Goal: Task Accomplishment & Management: Manage account settings

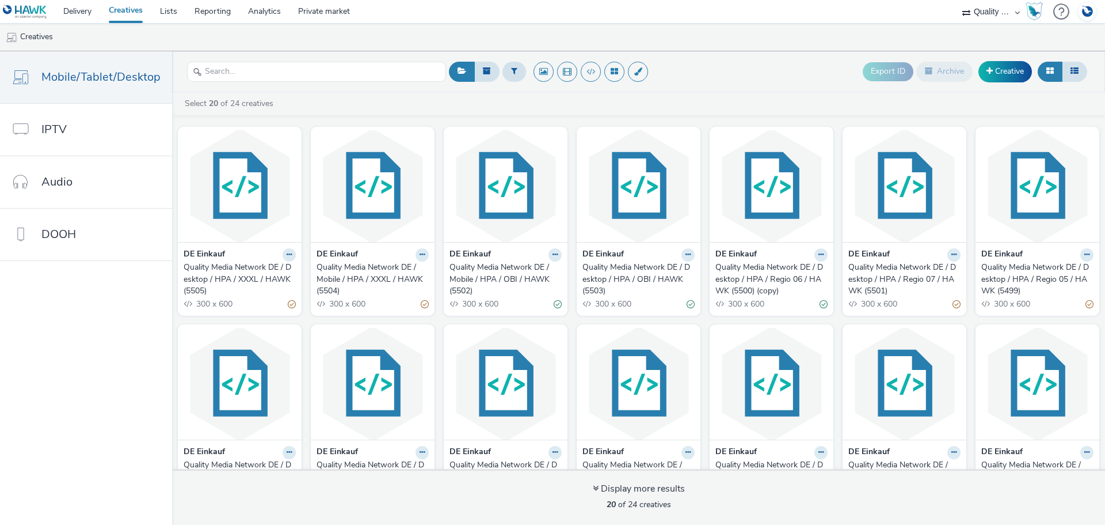
click at [1006, 13] on select "AZERION AZERION SURVEYS Broadaly comtogether Contrast Crossvertise Data Zulu Gm…" at bounding box center [991, 11] width 69 height 23
select select "a1548b1e-0fde-418e-992c-2e089afb3761"
click at [957, 0] on select "AZERION AZERION SURVEYS Broadaly comtogether Contrast Crossvertise Data Zulu Gm…" at bounding box center [991, 11] width 69 height 23
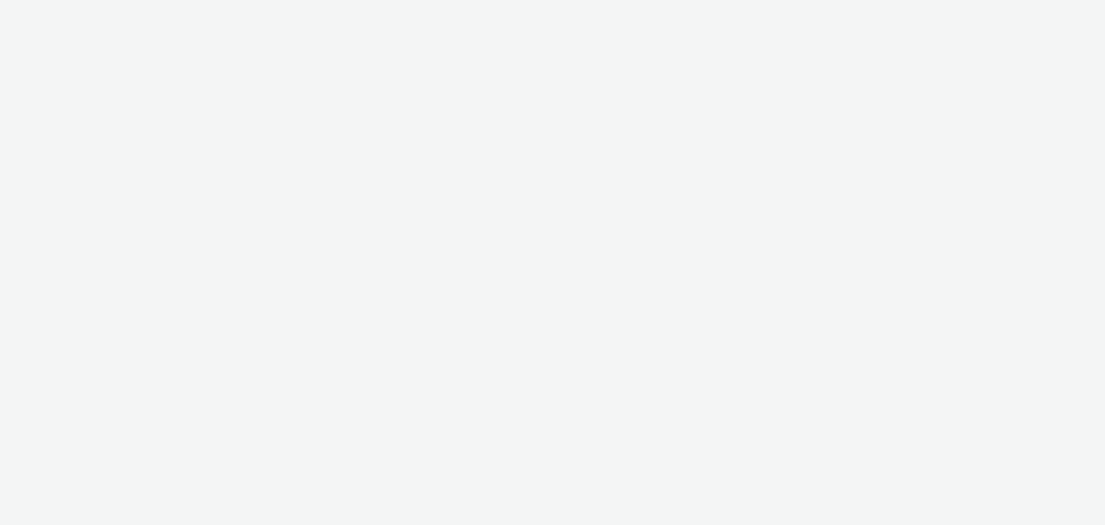
select select "a1548b1e-0fde-418e-992c-2e089afb3761"
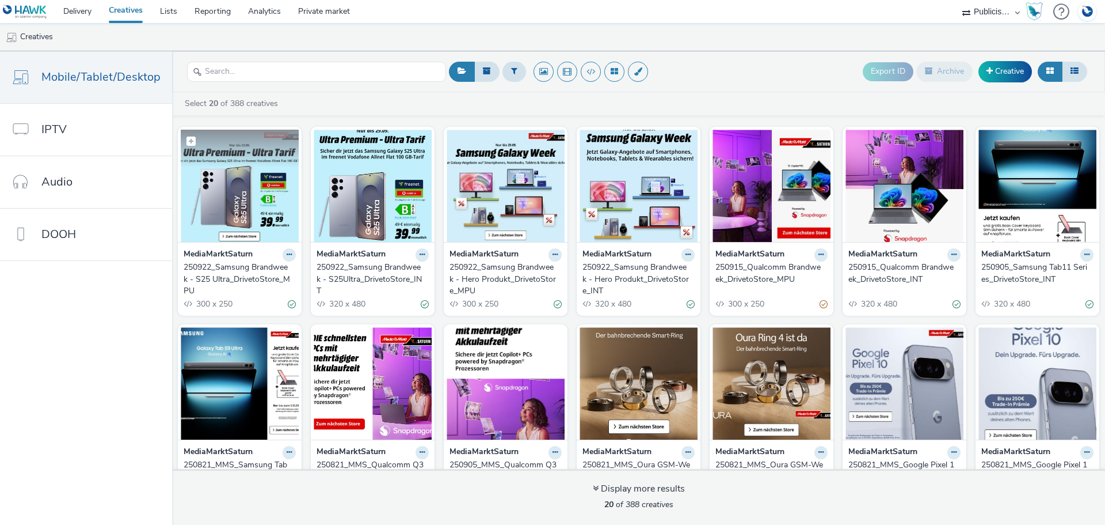
click at [260, 186] on img at bounding box center [240, 186] width 118 height 112
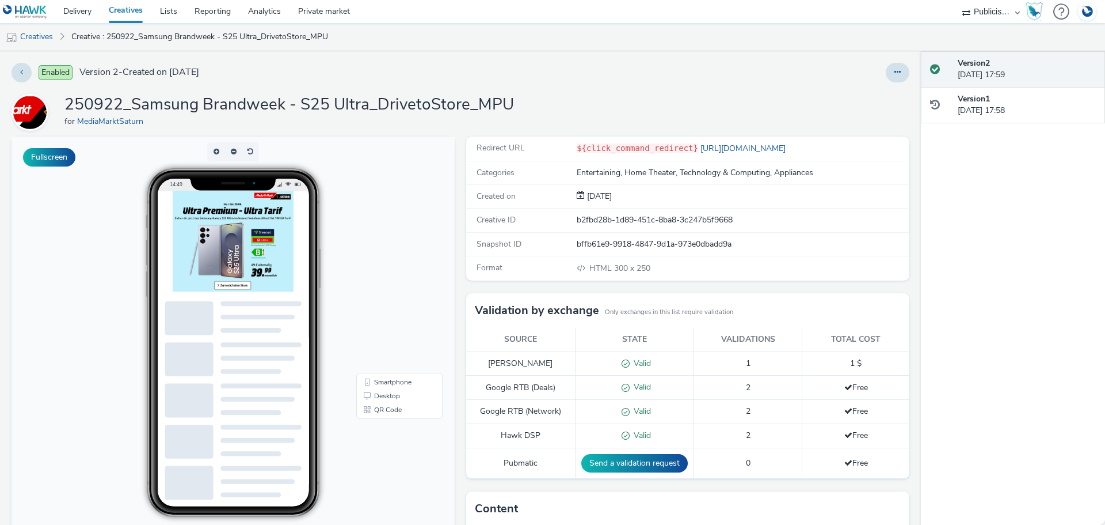
click at [285, 268] on img at bounding box center [259, 263] width 173 height 144
click at [272, 328] on img at bounding box center [259, 263] width 173 height 144
click at [269, 324] on img at bounding box center [259, 263] width 173 height 144
click at [272, 325] on img at bounding box center [259, 263] width 173 height 144
click at [268, 326] on img at bounding box center [259, 263] width 173 height 144
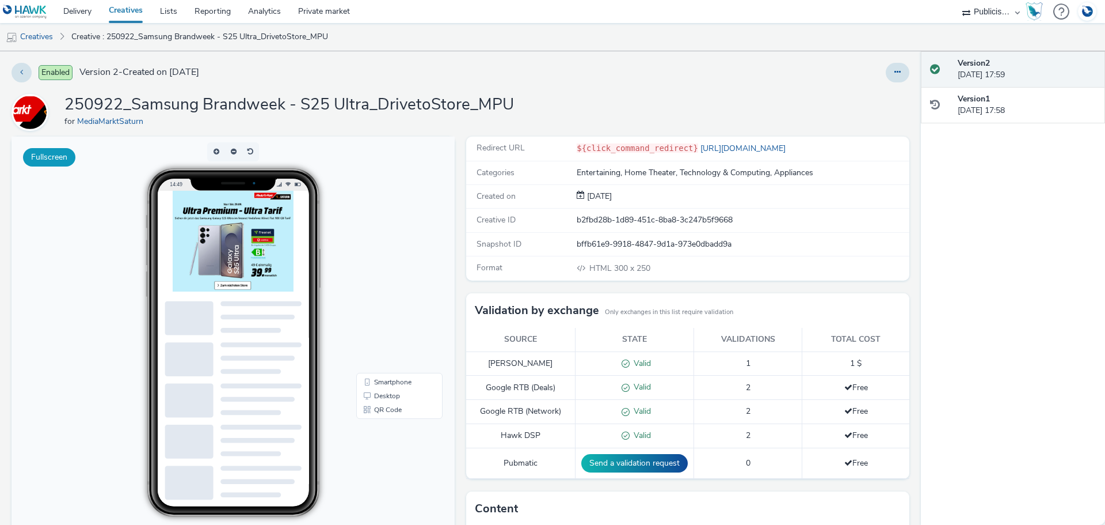
click at [47, 161] on button "Fullscreen" at bounding box center [49, 157] width 52 height 18
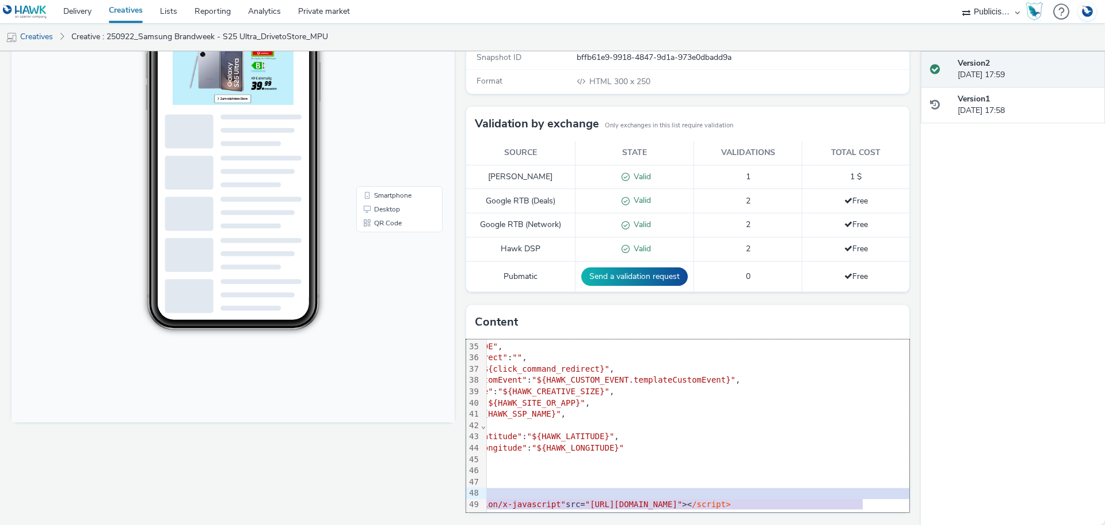
scroll to position [393, 97]
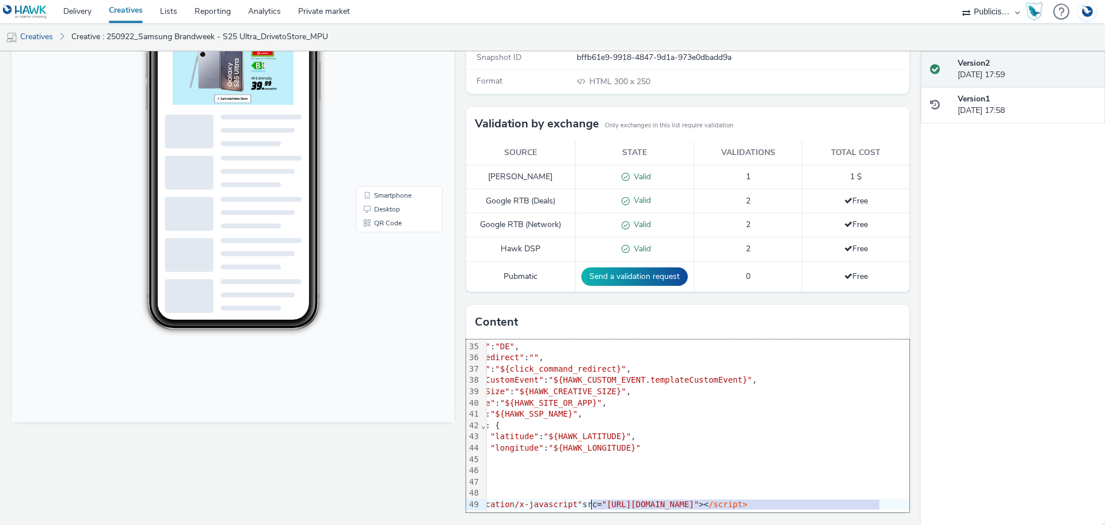
drag, startPoint x: 762, startPoint y: 498, endPoint x: 588, endPoint y: 497, distance: 173.9
click at [602, 499] on span ""https://static.tabmo.io/creatives/de/GPStore/gpstore-v3.8.2_DE.js"" at bounding box center [650, 503] width 97 height 9
copy span "https://static.tabmo.io/creatives/de/GPStore/gpstore-v3.8.2_DE.js"
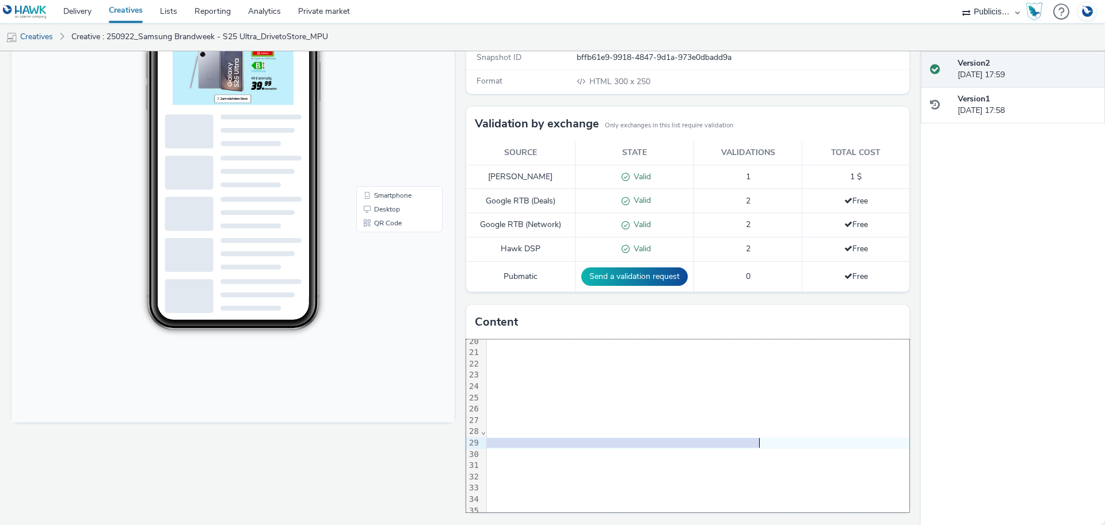
scroll to position [221, 322]
drag, startPoint x: 515, startPoint y: 440, endPoint x: 667, endPoint y: 441, distance: 152.6
click at [392, 441] on span ""https://cdn.tabmo.io/creatives/upload/Samsung_header_0725/1753282395501/header…" at bounding box center [343, 442] width 97 height 9
copy span "https://cdn.tabmo.io/creatives/upload/Samsung_header_0725/1753282395501/header_…"
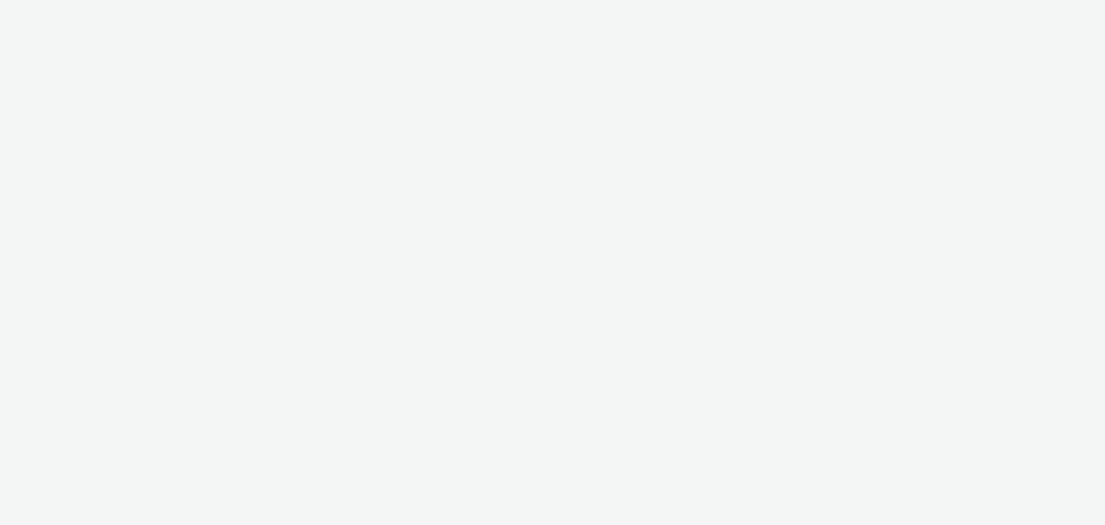
select select "a1548b1e-0fde-418e-992c-2e089afb3761"
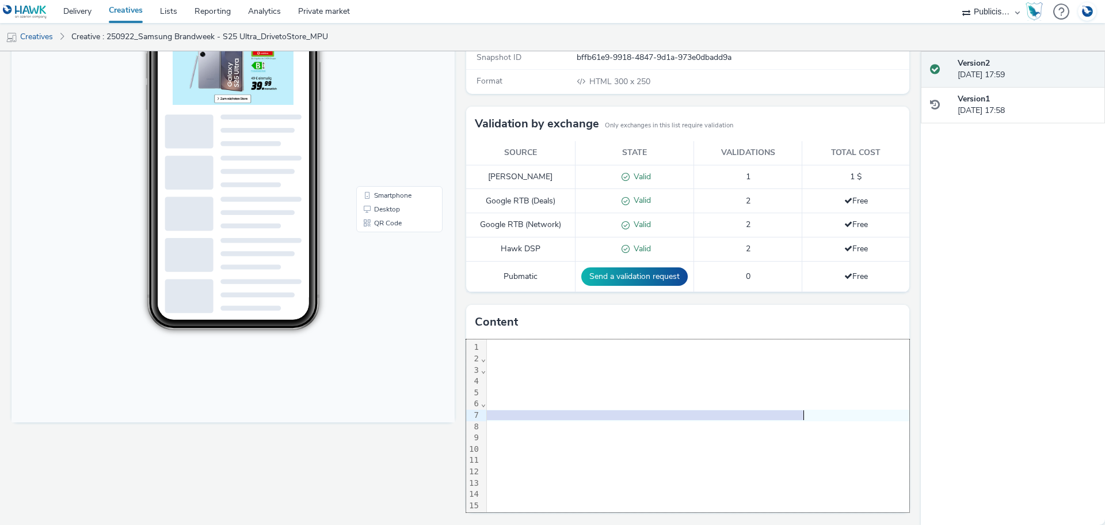
scroll to position [0, 272]
drag, startPoint x: 610, startPoint y: 416, endPoint x: 751, endPoint y: 415, distance: 141.1
click at [442, 415] on span ""https://cdn.tabmo.io/creatives/upload/MMS_Samsung_S25_MPU/1758544578341/MMS_MP…" at bounding box center [393, 414] width 97 height 9
copy span "https://cdn.tabmo.io/creatives/upload/MMS_Samsung_S25_MPU/1758544578341/MMS_MPU…"
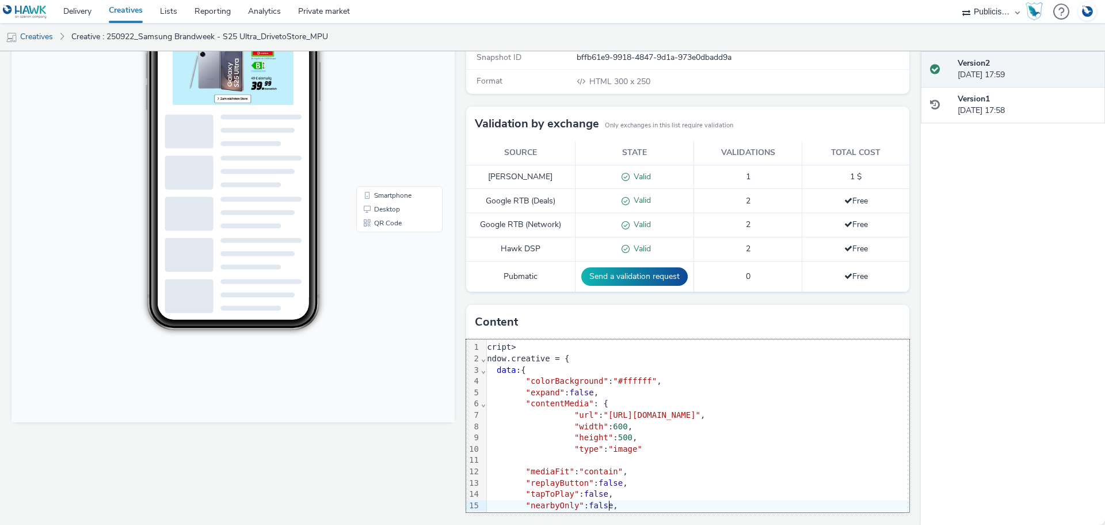
scroll to position [0, 0]
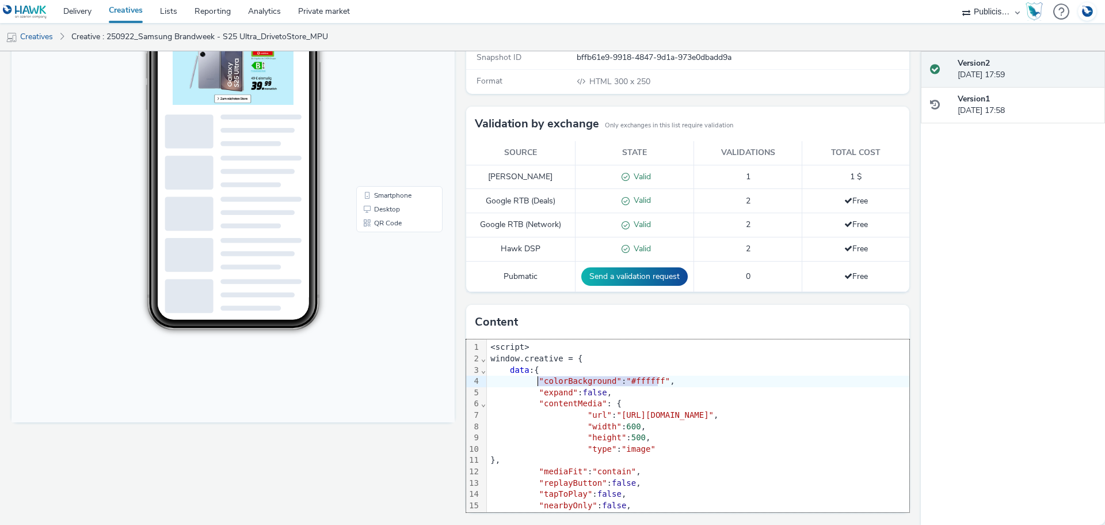
drag, startPoint x: 654, startPoint y: 382, endPoint x: 534, endPoint y: 381, distance: 119.2
click at [534, 381] on div ""colorBackground" : "#ffffff" ," at bounding box center [910, 381] width 847 height 12
copy div "colorBackground" : "#ffffff""
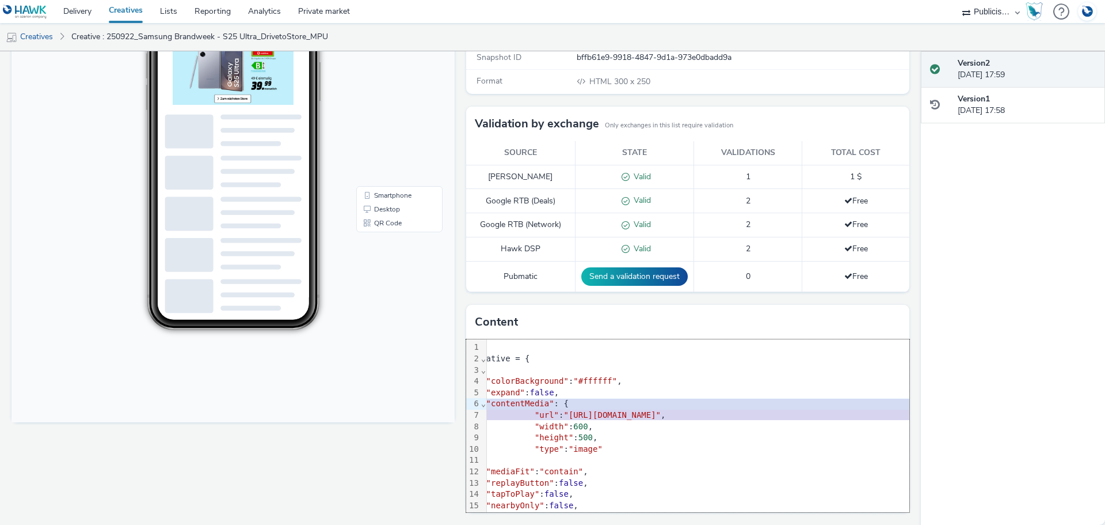
scroll to position [0, 36]
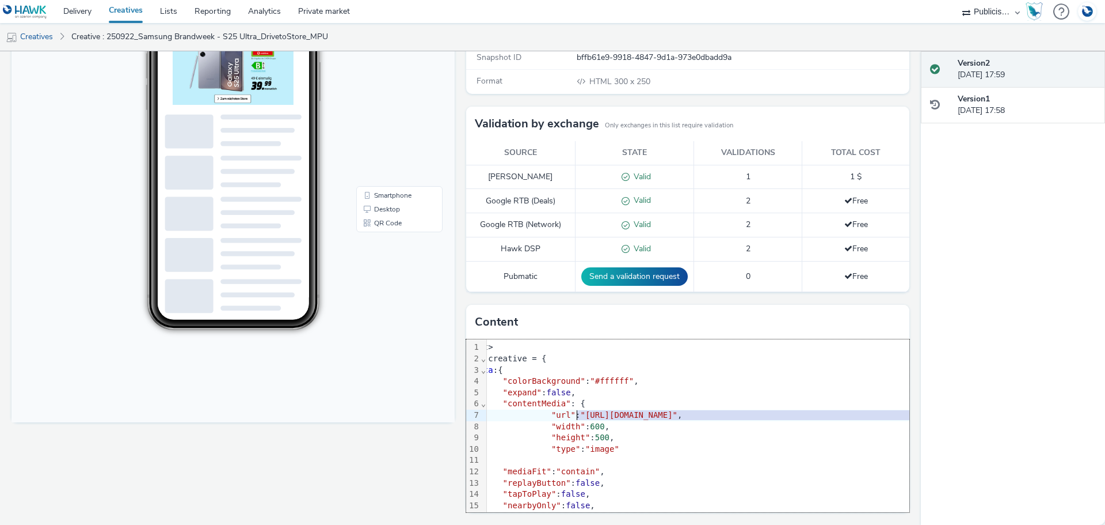
drag, startPoint x: 874, startPoint y: 416, endPoint x: 575, endPoint y: 414, distance: 299.4
click at [580, 414] on span ""https://cdn.tabmo.io/creatives/upload/MMS_Samsung_S25_MPU/1758544578341/MMS_MP…" at bounding box center [628, 414] width 97 height 9
copy span "https://cdn.tabmo.io/creatives/upload/MMS_Samsung_S25_MPU/1758544578341/MMS_MPU…"
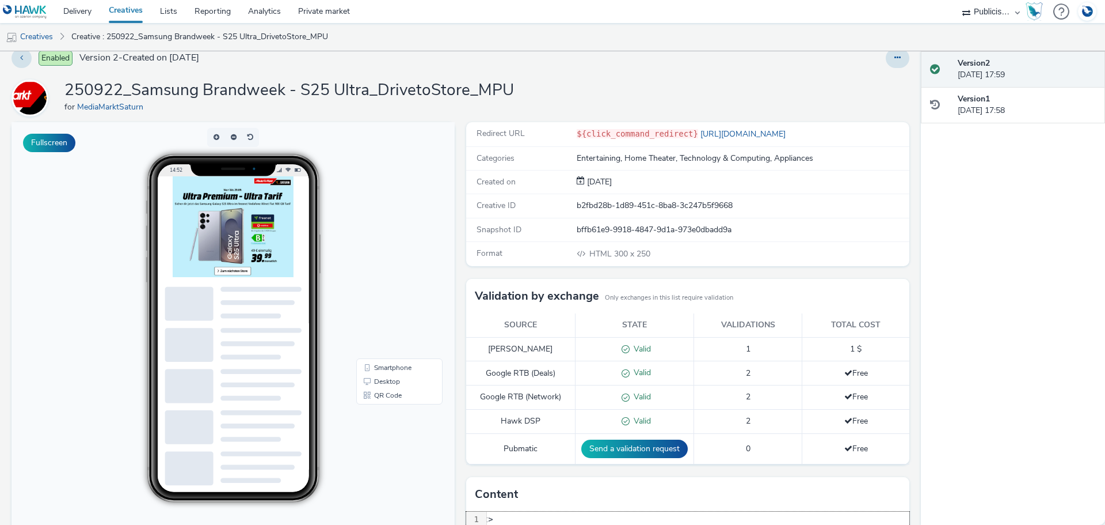
scroll to position [14, 0]
click at [740, 130] on link "https://www.mediamarkt.de/" at bounding box center [744, 134] width 92 height 11
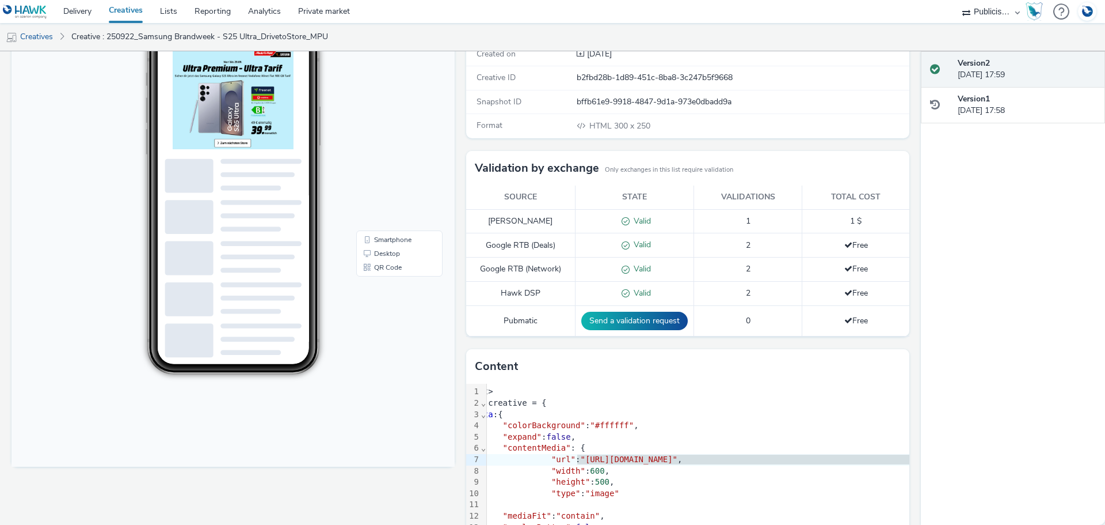
scroll to position [0, 0]
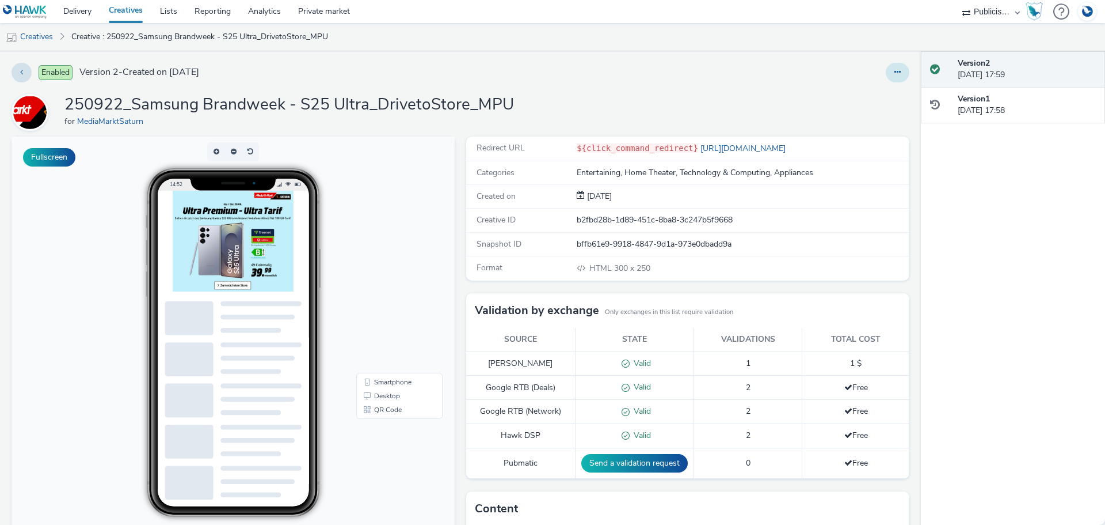
click at [886, 71] on button at bounding box center [898, 73] width 24 height 20
click at [858, 116] on link "Duplicate" at bounding box center [866, 118] width 86 height 23
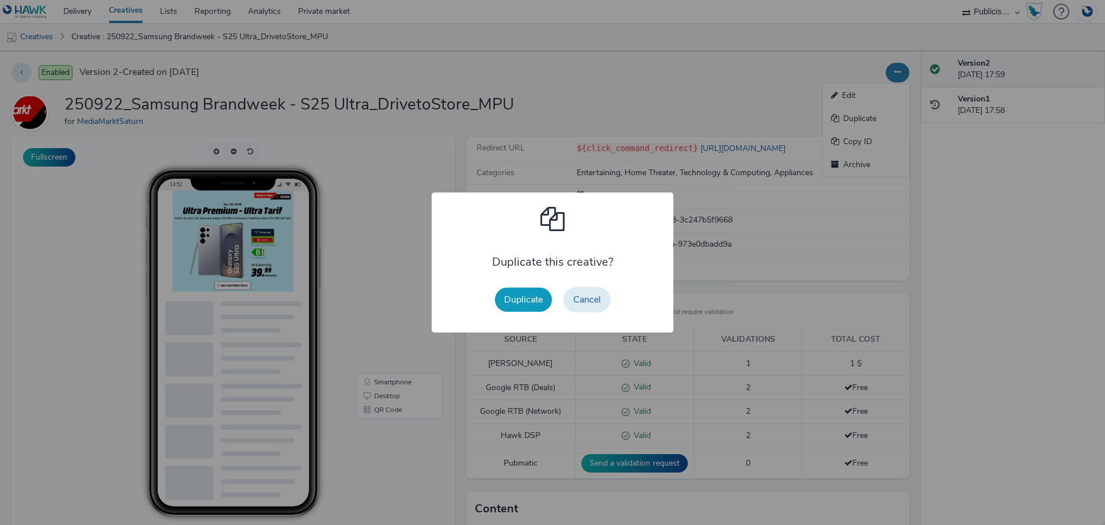
click at [530, 299] on button "Duplicate" at bounding box center [523, 299] width 57 height 24
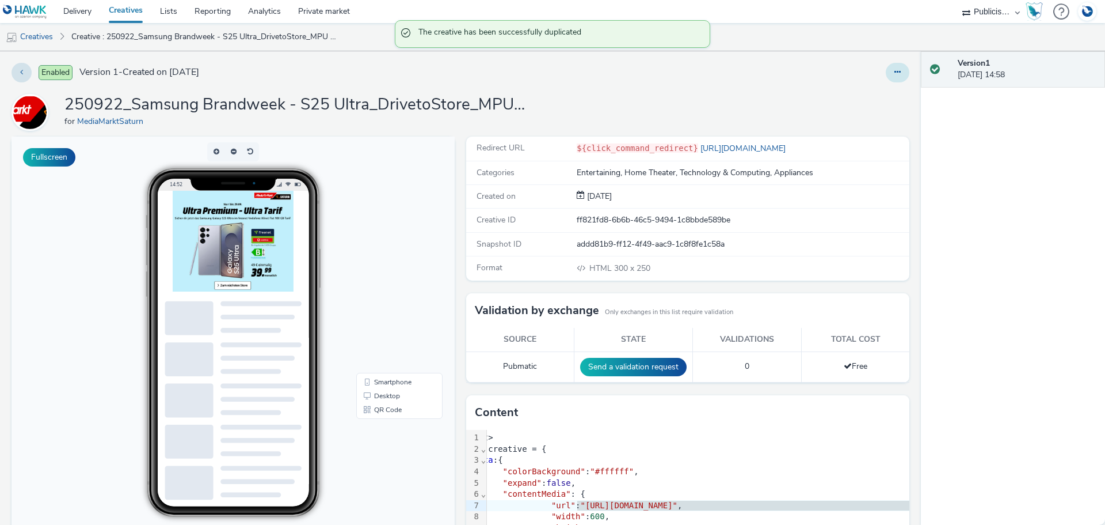
click at [893, 76] on button at bounding box center [898, 73] width 24 height 20
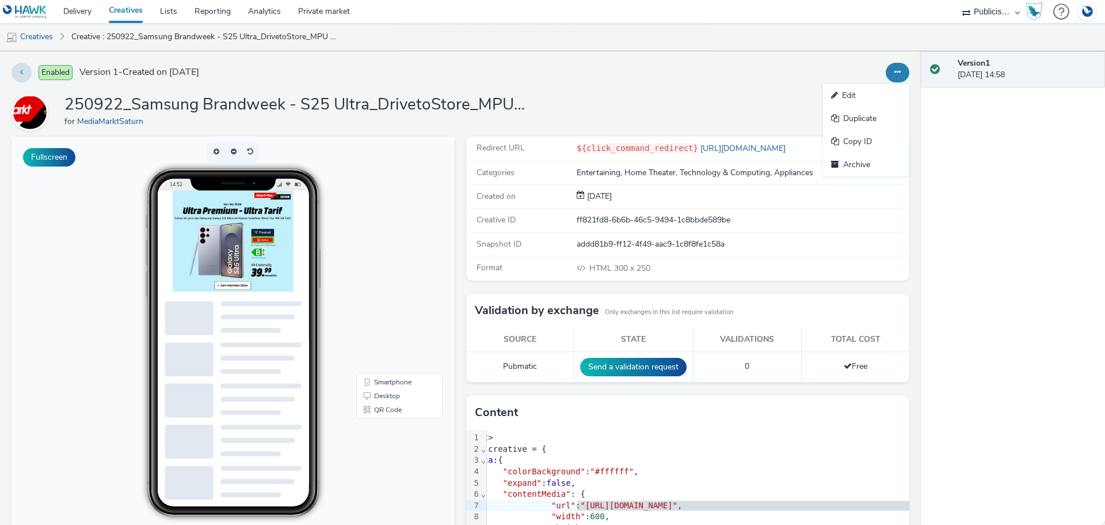
click at [868, 97] on link "Edit" at bounding box center [866, 95] width 86 height 23
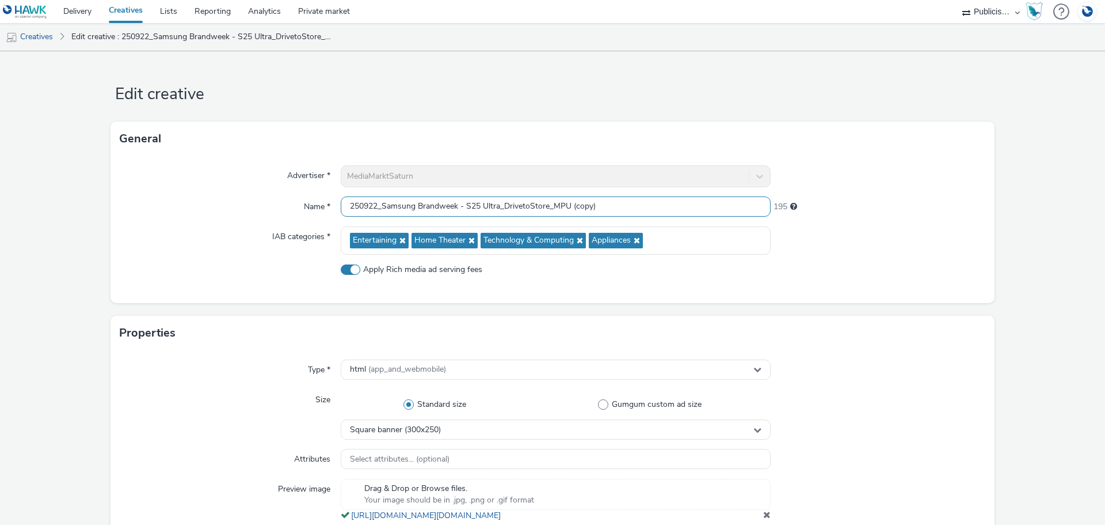
click at [423, 208] on input "250922_Samsung Brandweek - S25 Ultra_DrivetoStore_MPU (copy)" at bounding box center [556, 206] width 430 height 20
click at [374, 206] on input "250922_Samsung Brandweek - S25 Ultra_DrivetoStore_MPU (copy)" at bounding box center [556, 206] width 430 height 20
click at [371, 206] on input "250922_Samsung Brandweek - S25 Ultra_DrivetoStore_MPU (copy)" at bounding box center [556, 206] width 430 height 20
drag, startPoint x: 457, startPoint y: 205, endPoint x: 379, endPoint y: 208, distance: 77.2
click at [379, 208] on input "250926_Samsung Brandweek - S25 Ultra_DrivetoStore_MPU (copy)" at bounding box center [556, 206] width 430 height 20
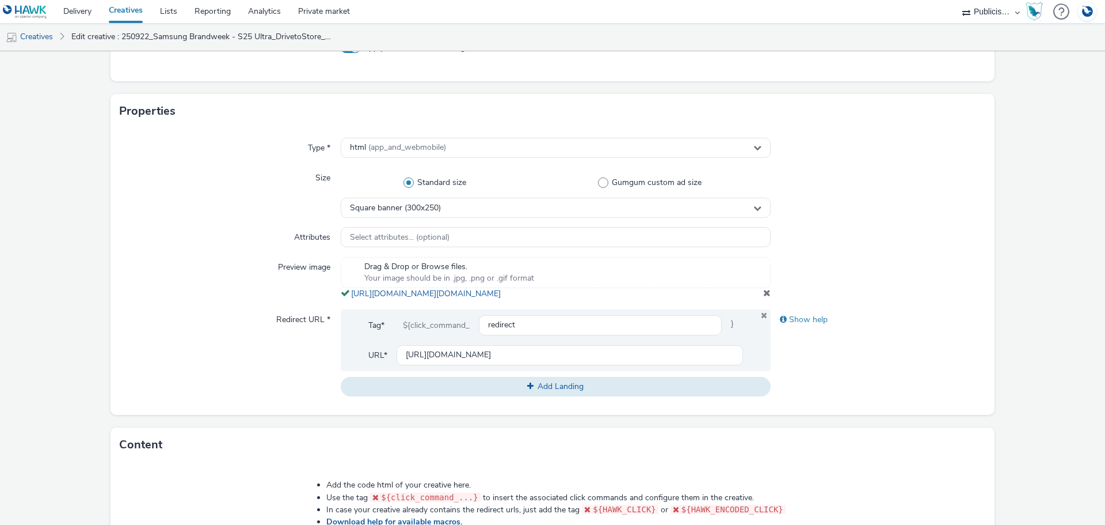
scroll to position [230, 0]
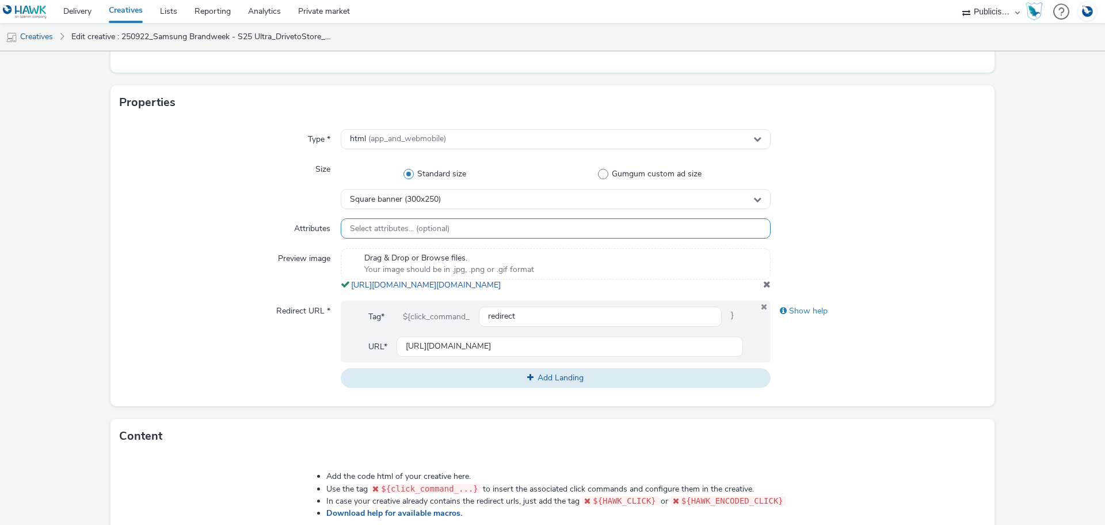
type input "250926_Xiaomi Launch_DrivetoStore_MPU"
click at [480, 227] on div "Select attributes... (optional)" at bounding box center [556, 228] width 430 height 20
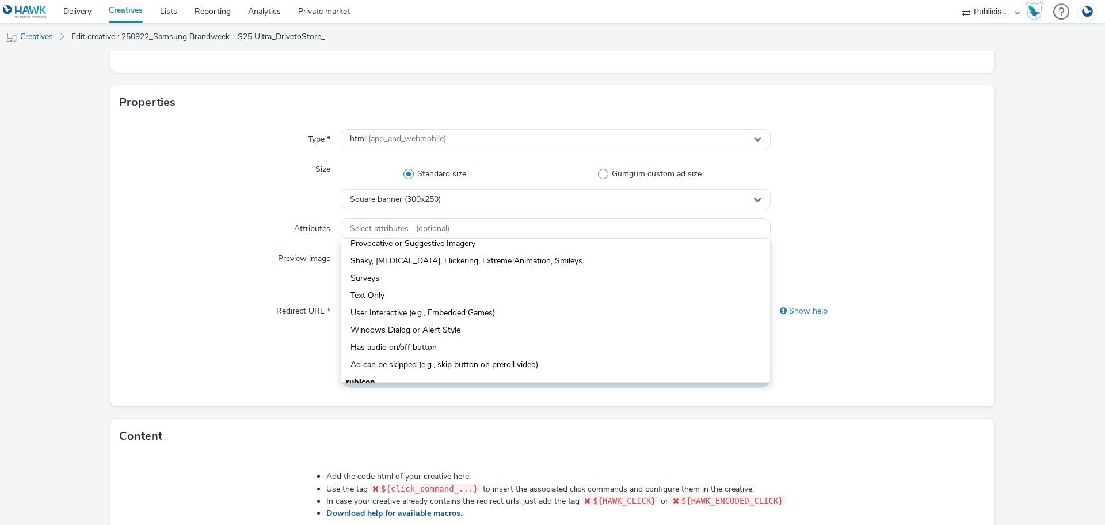
scroll to position [173, 0]
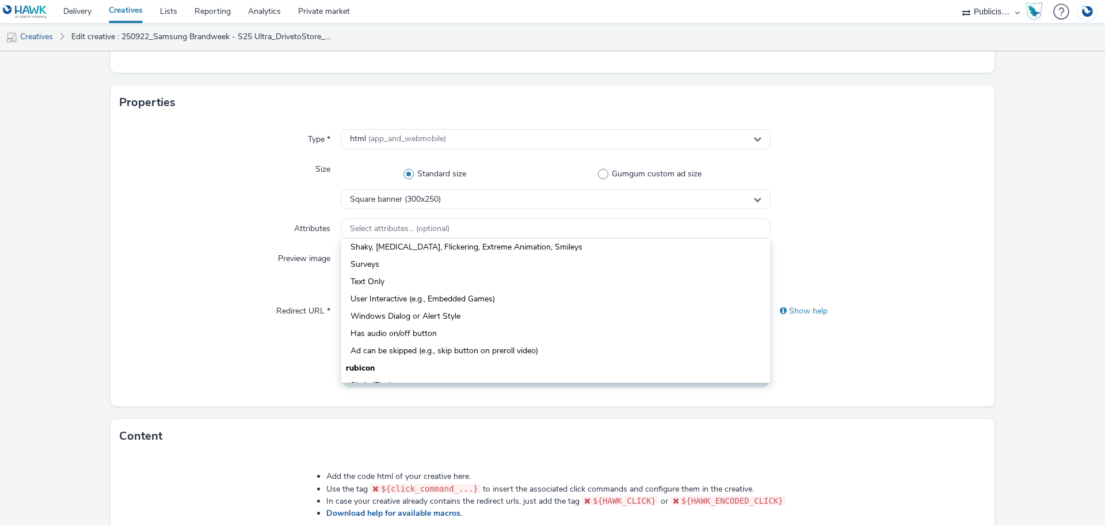
click at [269, 190] on div "Size" at bounding box center [230, 184] width 221 height 50
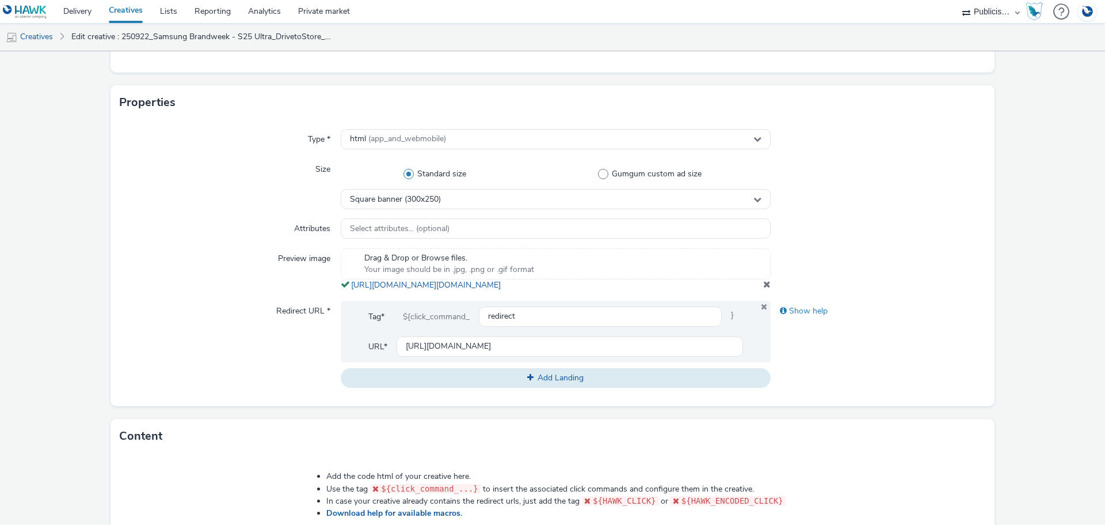
click at [647, 291] on div "Drag & Drop or Browse files. Your image should be in .jpg, .png or .gif format …" at bounding box center [556, 269] width 430 height 43
click at [763, 288] on span at bounding box center [766, 283] width 7 height 9
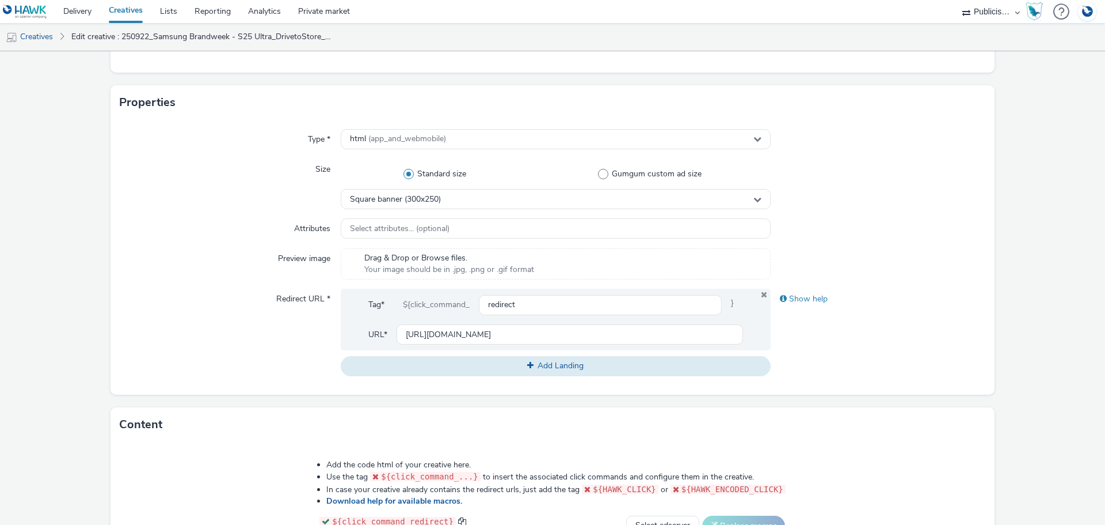
click at [483, 263] on span "Drag & Drop or Browse files." at bounding box center [449, 258] width 170 height 12
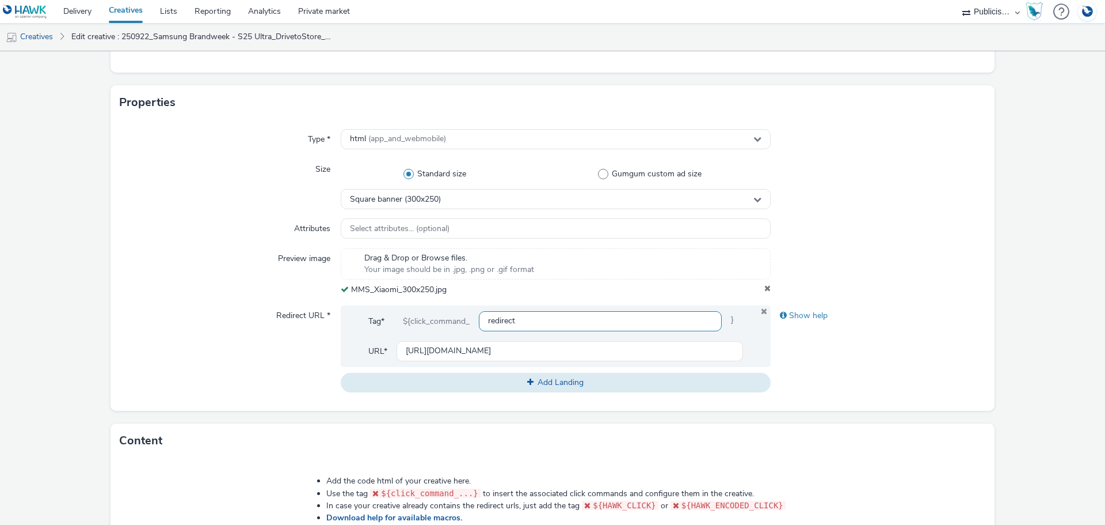
click at [552, 320] on input "redirect" at bounding box center [600, 321] width 243 height 20
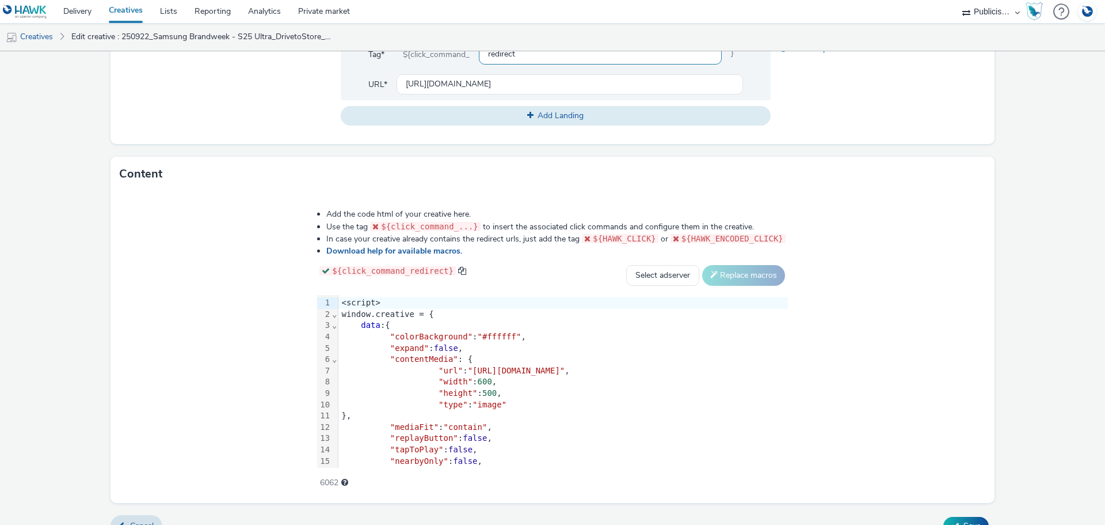
scroll to position [516, 0]
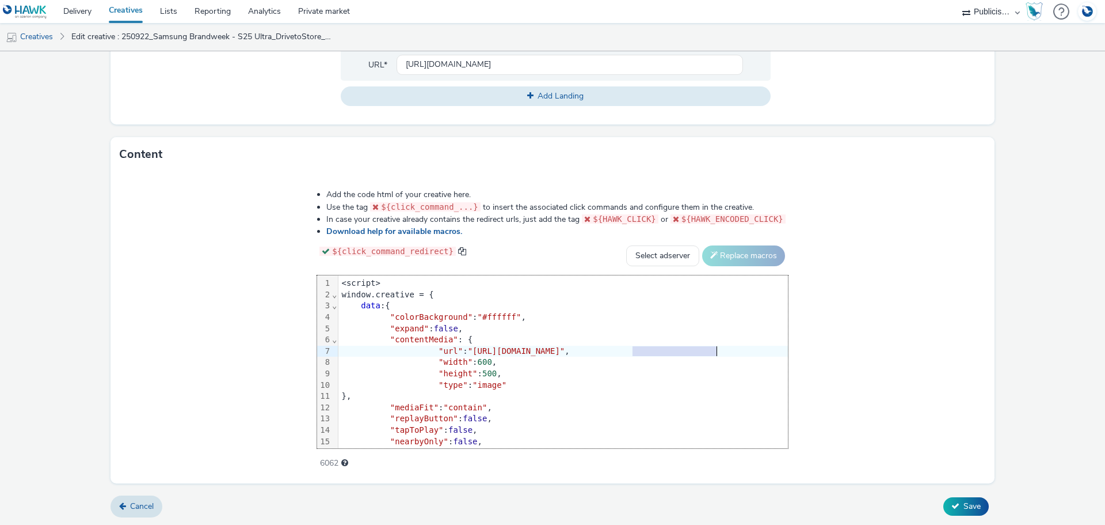
drag, startPoint x: 476, startPoint y: 348, endPoint x: 560, endPoint y: 348, distance: 84.1
click at [560, 348] on span ""https://cdn.tabmo.io/creatives/upload/MMS_Samsung_S25_MPU/1758544578341/MMS_MP…" at bounding box center [516, 350] width 97 height 9
copy span "MMS_Samsung_S25_MPU"
drag, startPoint x: 719, startPoint y: 351, endPoint x: 310, endPoint y: 349, distance: 409.4
click at [468, 349] on span ""https://cdn.tabmo.io/creatives/upload/MMS_Samsung_S25_MPU/1758544578341/MMS_MP…" at bounding box center [516, 350] width 97 height 9
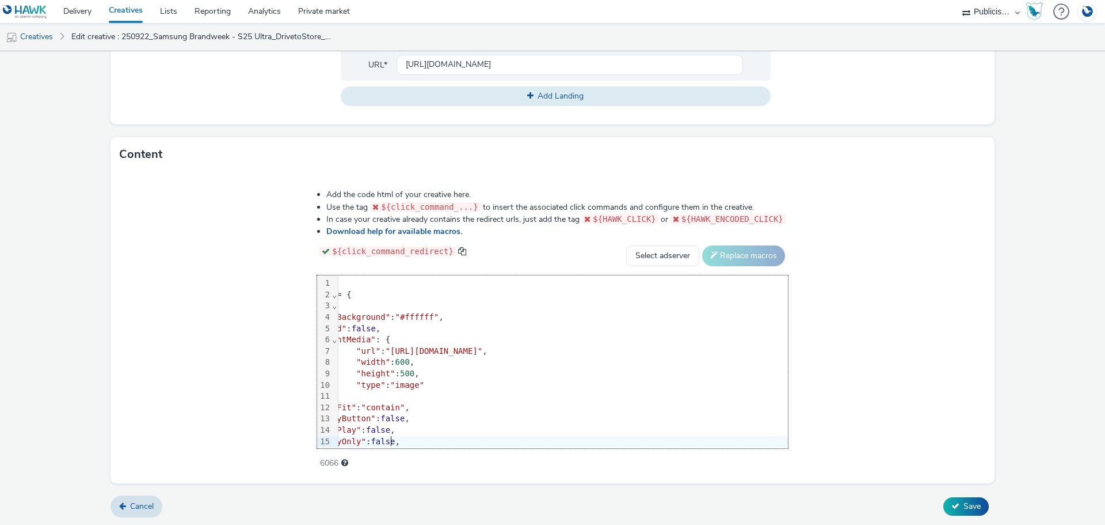
scroll to position [0, 99]
click at [966, 500] on span "Save" at bounding box center [972, 505] width 17 height 11
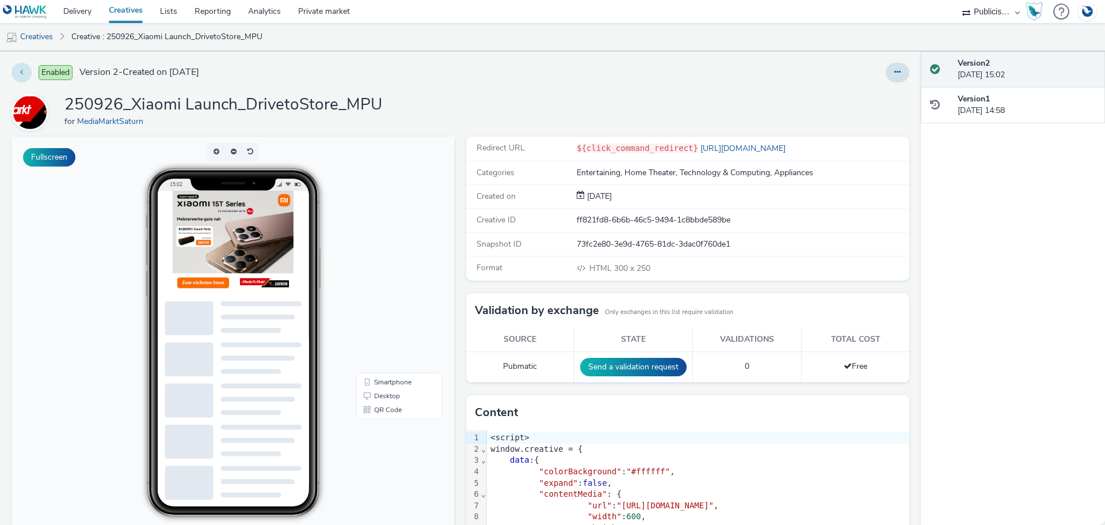
click at [21, 73] on icon at bounding box center [21, 72] width 3 height 8
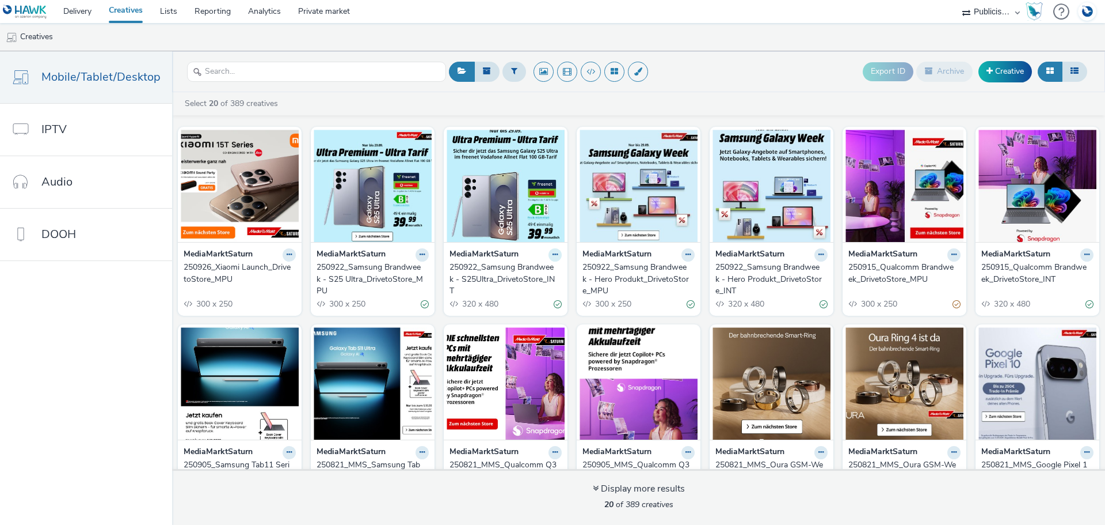
click at [553, 256] on icon at bounding box center [555, 254] width 5 height 7
click at [523, 297] on link "Duplicate" at bounding box center [519, 297] width 86 height 23
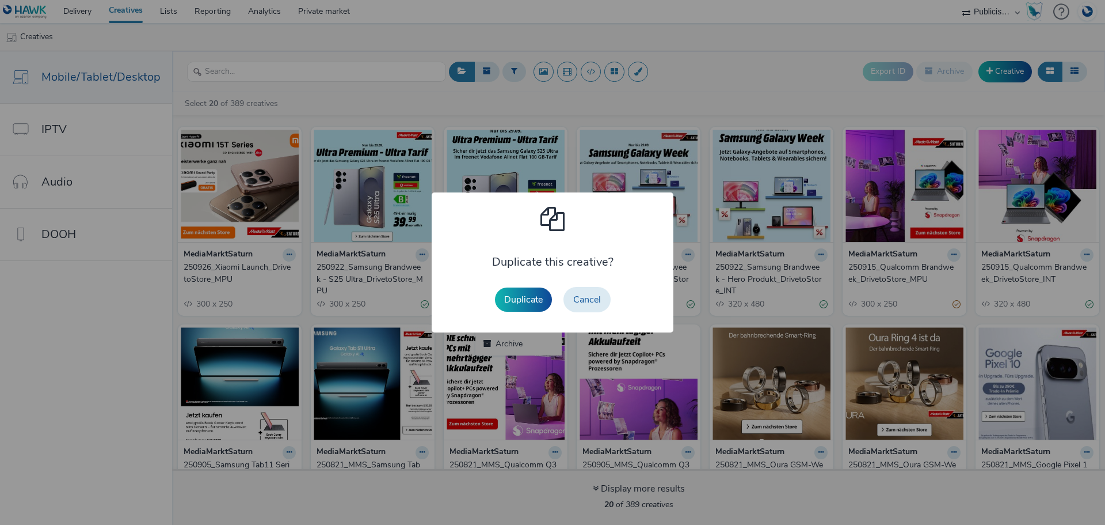
click at [535, 297] on button "Duplicate" at bounding box center [523, 299] width 57 height 24
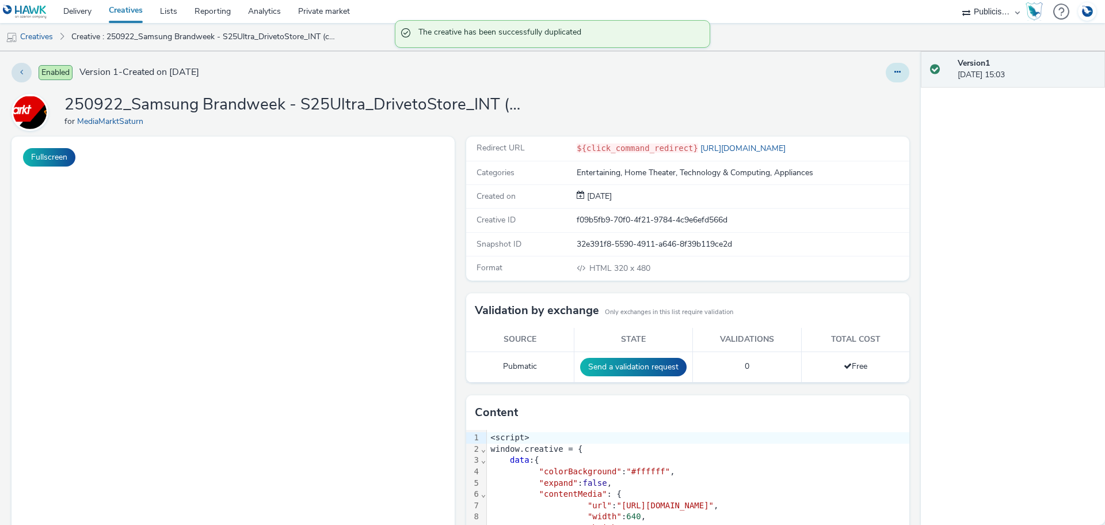
click at [896, 66] on button at bounding box center [898, 73] width 24 height 20
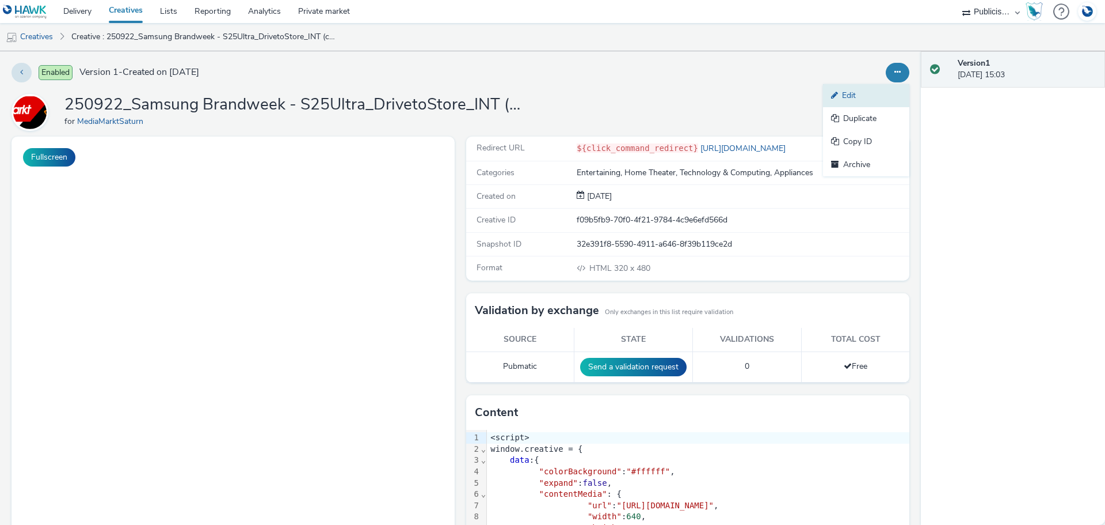
click at [861, 92] on link "Edit" at bounding box center [866, 95] width 86 height 23
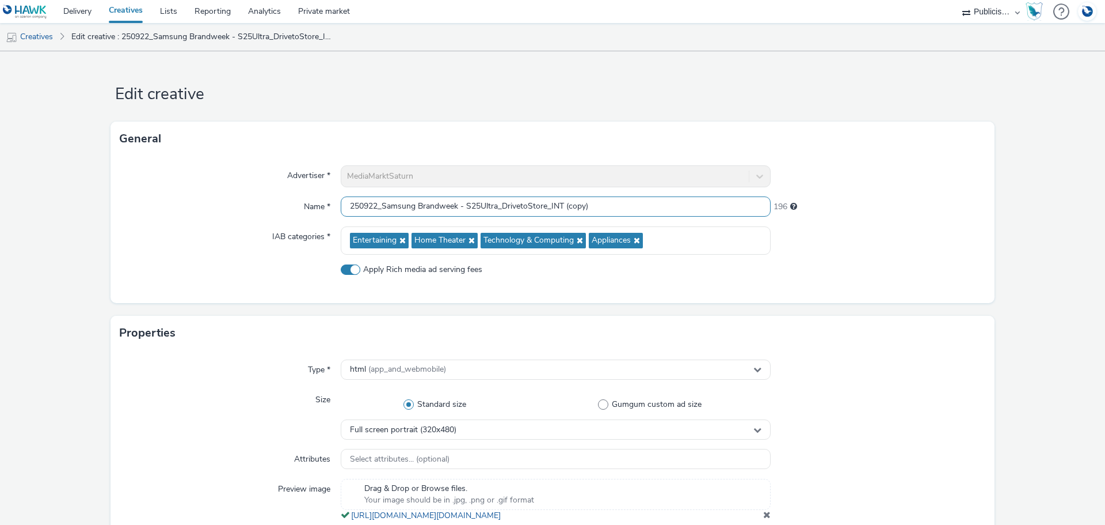
click at [373, 203] on input "250922_Samsung Brandweek - S25Ultra_DrivetoStore_INT (copy)" at bounding box center [556, 206] width 430 height 20
drag, startPoint x: 381, startPoint y: 204, endPoint x: 457, endPoint y: 204, distance: 76.0
click at [457, 204] on input "250926_Samsung Brandweek - S25Ultra_DrivetoStore_INT (copy)" at bounding box center [556, 206] width 430 height 20
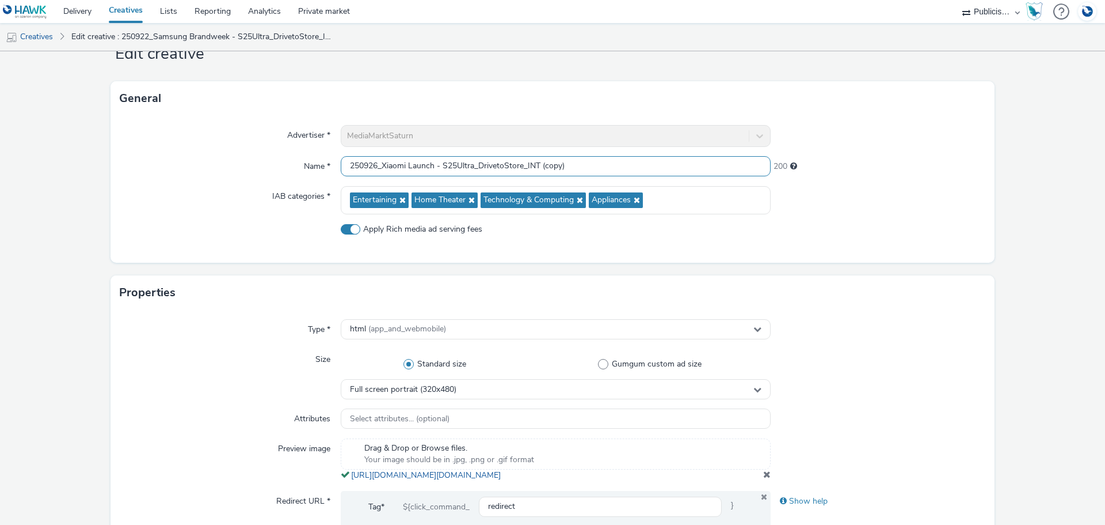
scroll to position [58, 0]
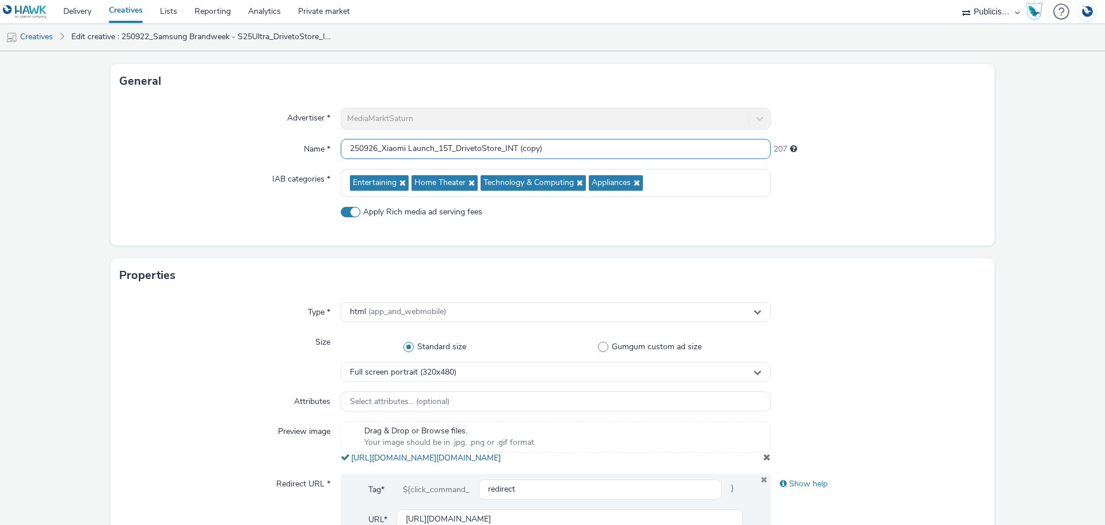
drag, startPoint x: 516, startPoint y: 150, endPoint x: 598, endPoint y: 139, distance: 82.4
click at [598, 139] on input "250926_Xiaomi Launch_15T_DrivetoStore_INT (copy)" at bounding box center [556, 149] width 430 height 20
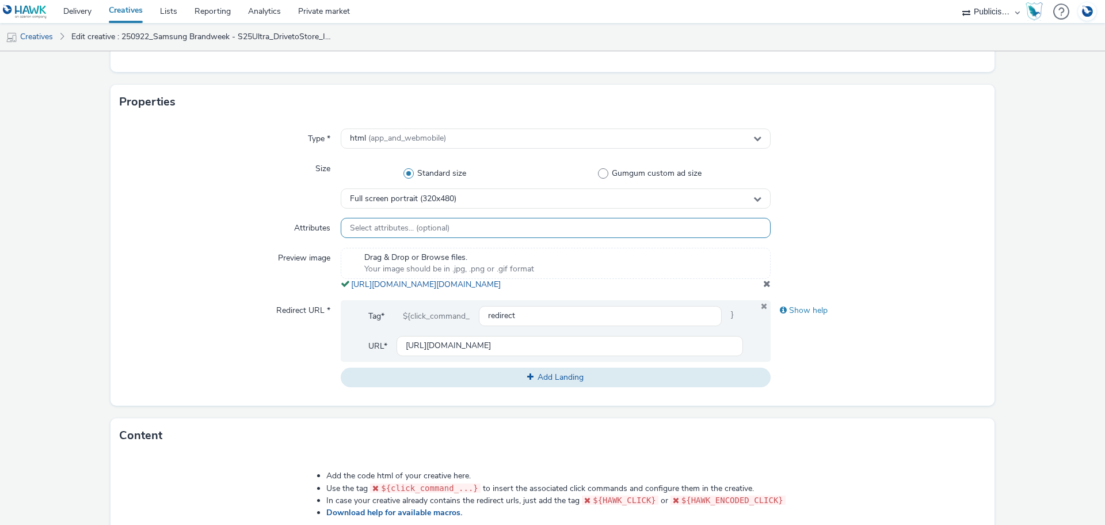
scroll to position [230, 0]
type input "250926_Xiaomi Launch_15T_DrivetoStore_INT"
drag, startPoint x: 758, startPoint y: 296, endPoint x: 752, endPoint y: 292, distance: 7.2
click at [763, 288] on span at bounding box center [766, 283] width 7 height 9
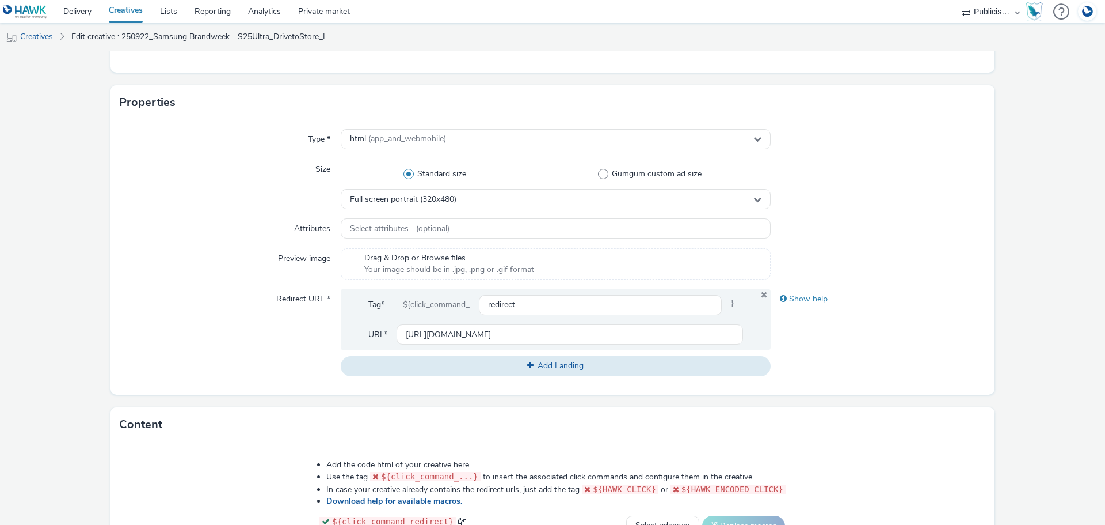
click at [522, 261] on span "Drag & Drop or Browse files." at bounding box center [449, 258] width 170 height 12
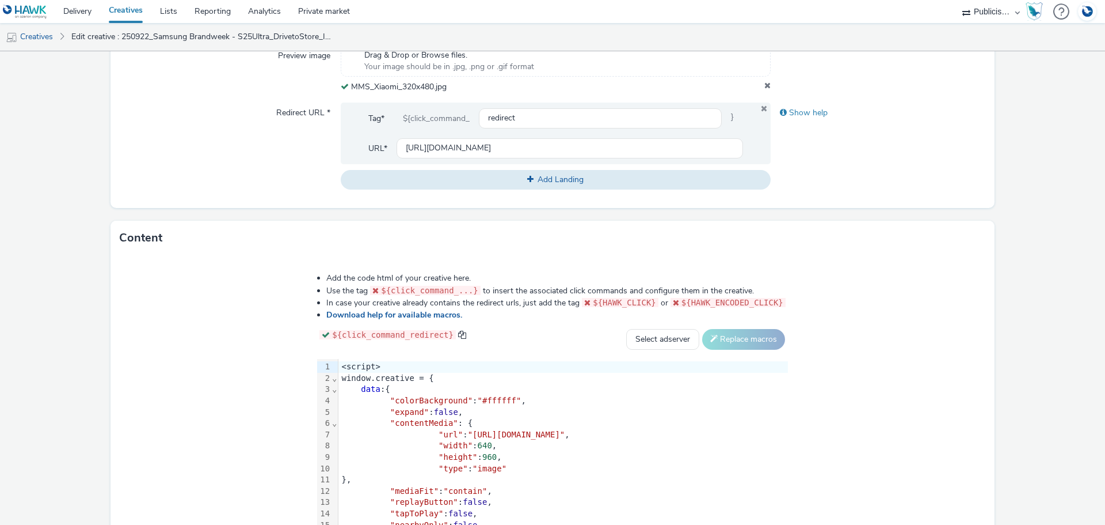
scroll to position [461, 0]
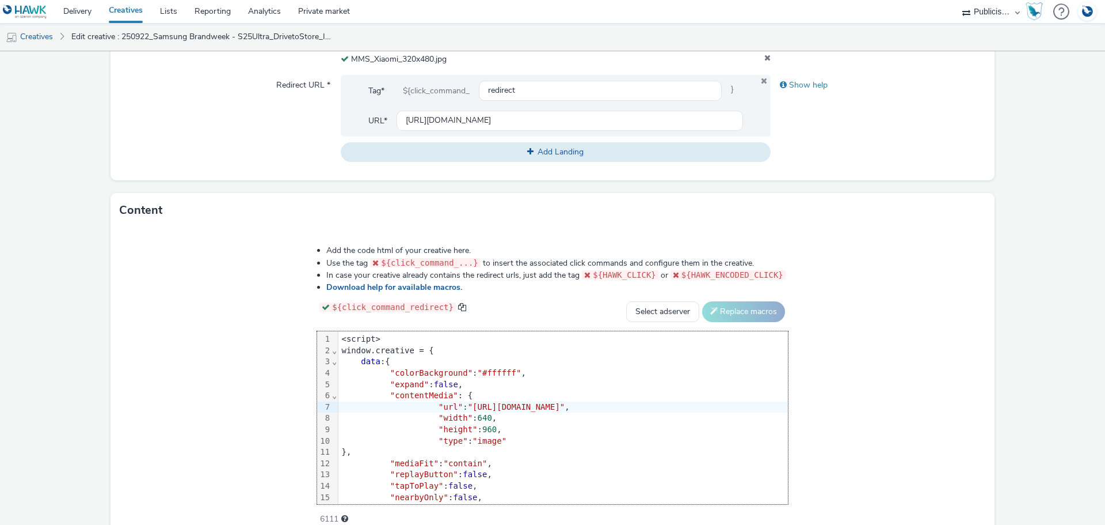
click at [565, 406] on span ""https://cdn.tabmo.io/creatives/upload/MMS_Samsung_S25_INT/1758544568413/MMS_IN…" at bounding box center [516, 406] width 97 height 9
drag, startPoint x: 720, startPoint y: 406, endPoint x: 308, endPoint y: 408, distance: 411.7
click at [468, 408] on span ""https://cdn.tabmo.io/creatives/upload/MMS_Samsung_S25_INT/1758544568413/MMS_IN…" at bounding box center [516, 406] width 97 height 9
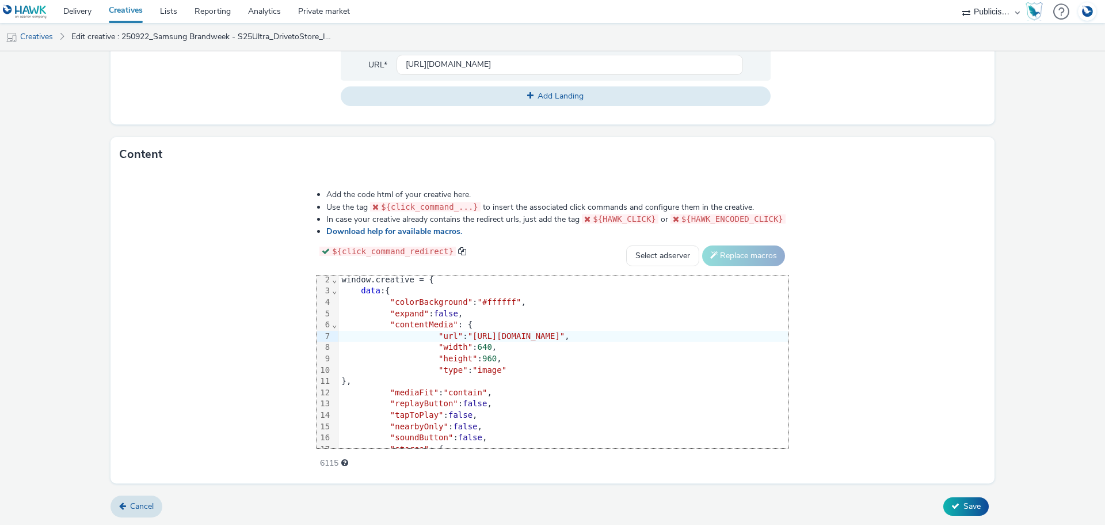
scroll to position [0, 0]
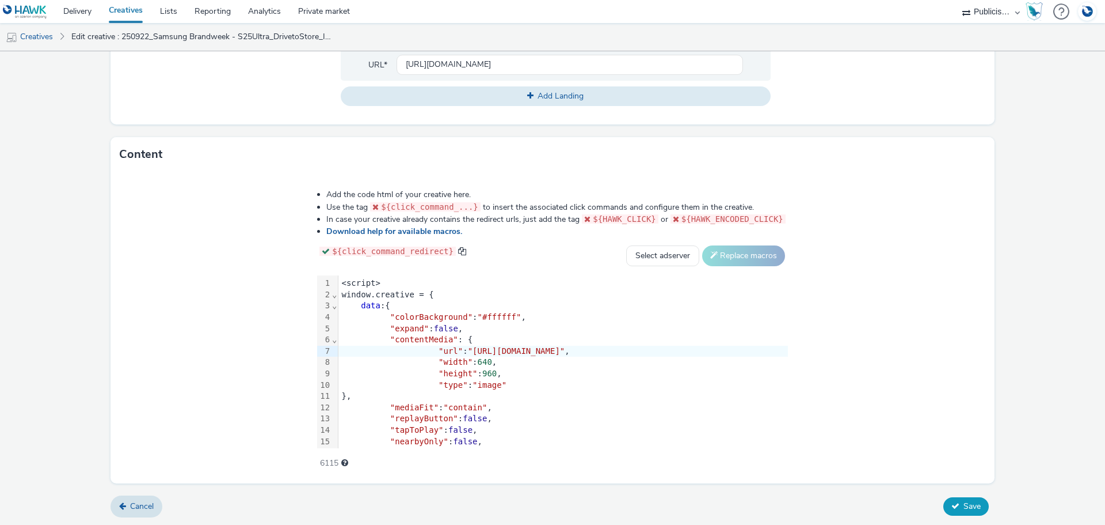
click at [965, 503] on span "Save" at bounding box center [972, 505] width 17 height 11
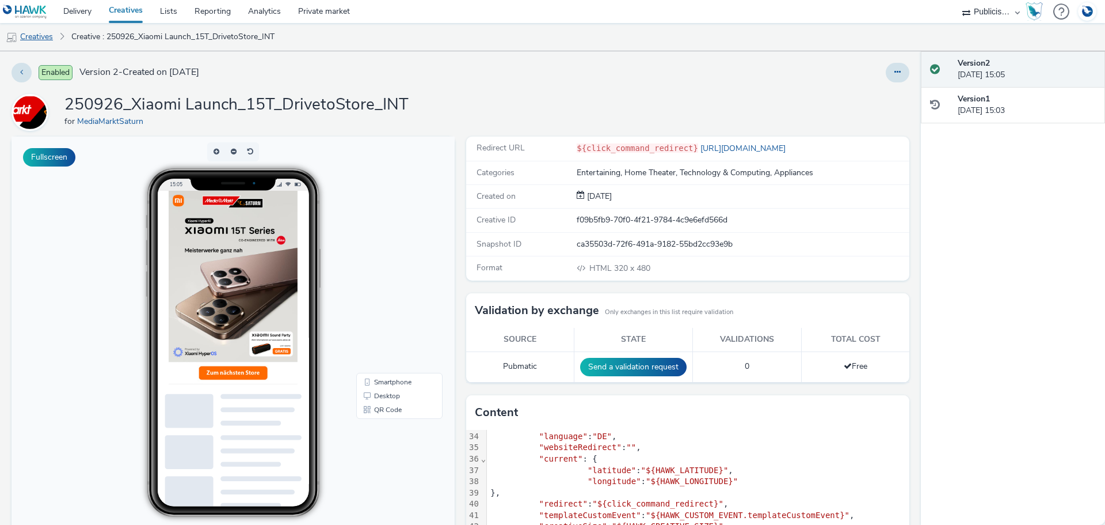
click at [48, 35] on link "Creatives" at bounding box center [29, 37] width 59 height 28
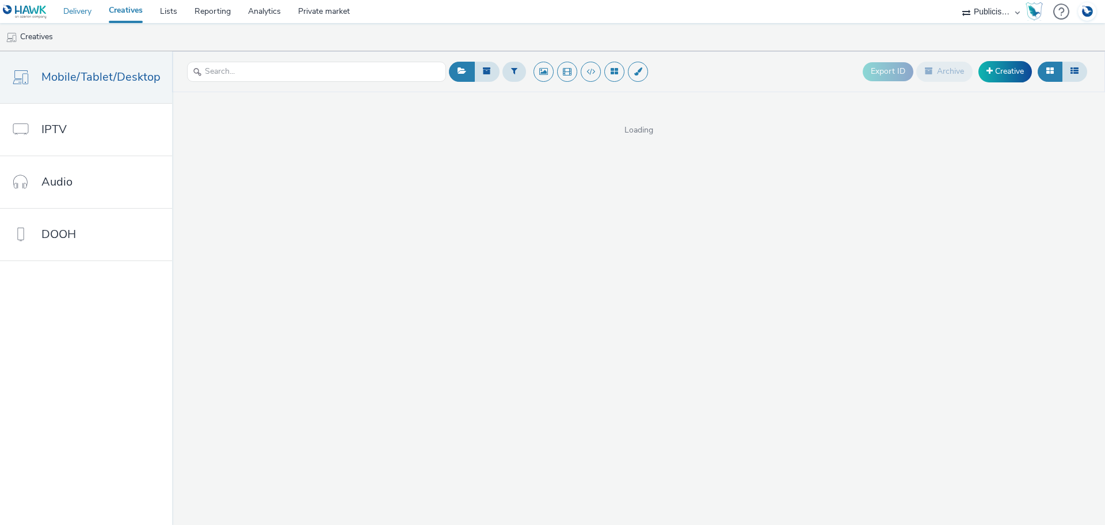
click at [85, 12] on link "Delivery" at bounding box center [77, 11] width 45 height 23
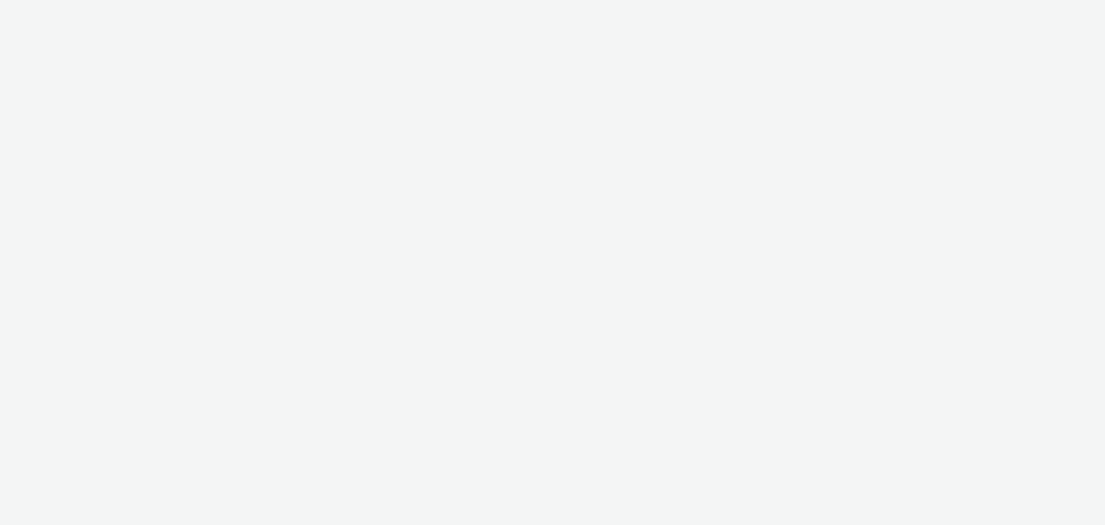
select select "a1548b1e-0fde-418e-992c-2e089afb3761"
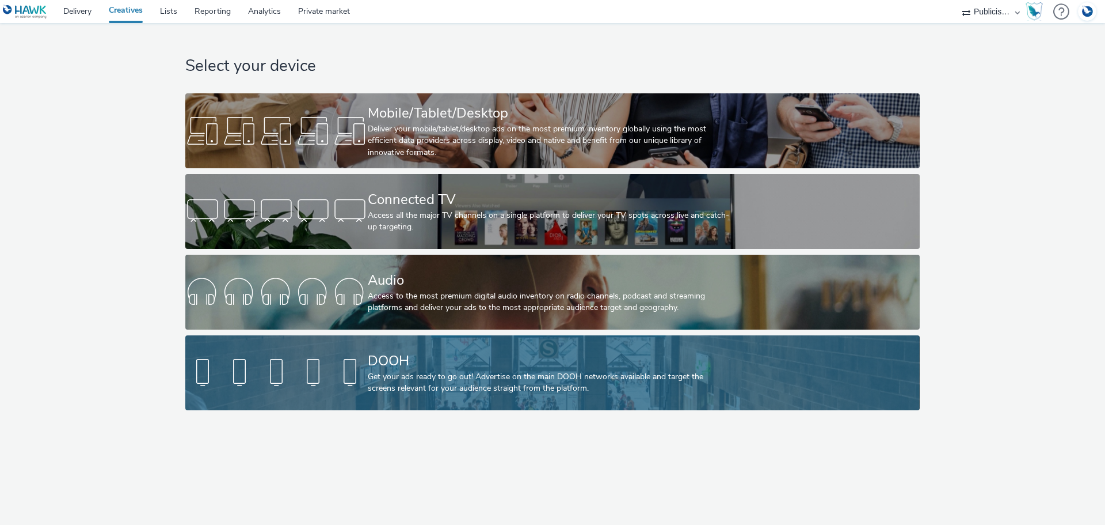
click at [399, 360] on div "DOOH" at bounding box center [550, 361] width 365 height 20
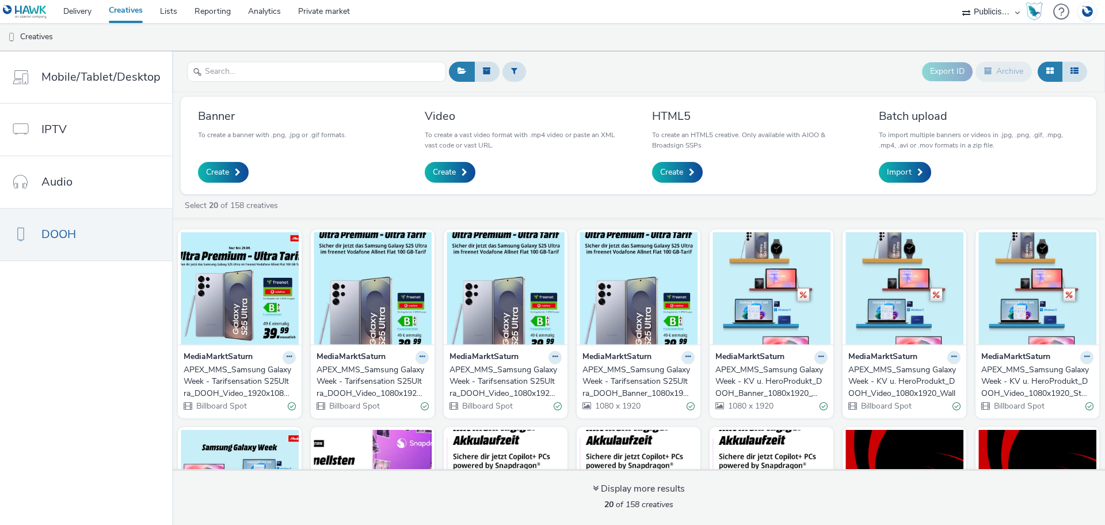
click at [648, 368] on div "APEX_MMS_Samsung Galaxy Week - Tarifsensation S25Ultra_DOOH_Banner_1080x1920_Wa…" at bounding box center [637, 381] width 108 height 35
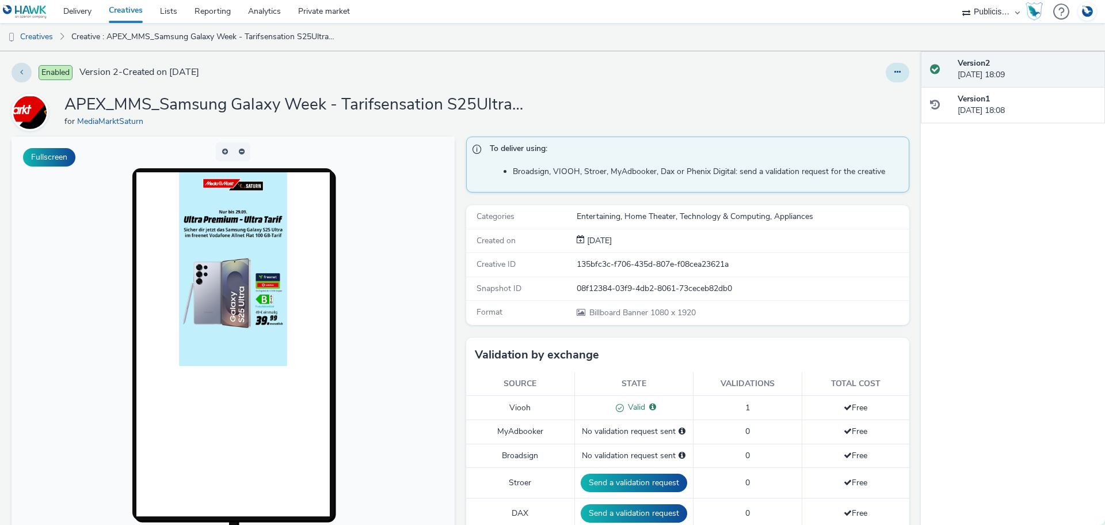
click at [895, 69] on icon at bounding box center [898, 72] width 6 height 8
click at [857, 97] on link "Edit" at bounding box center [866, 95] width 86 height 23
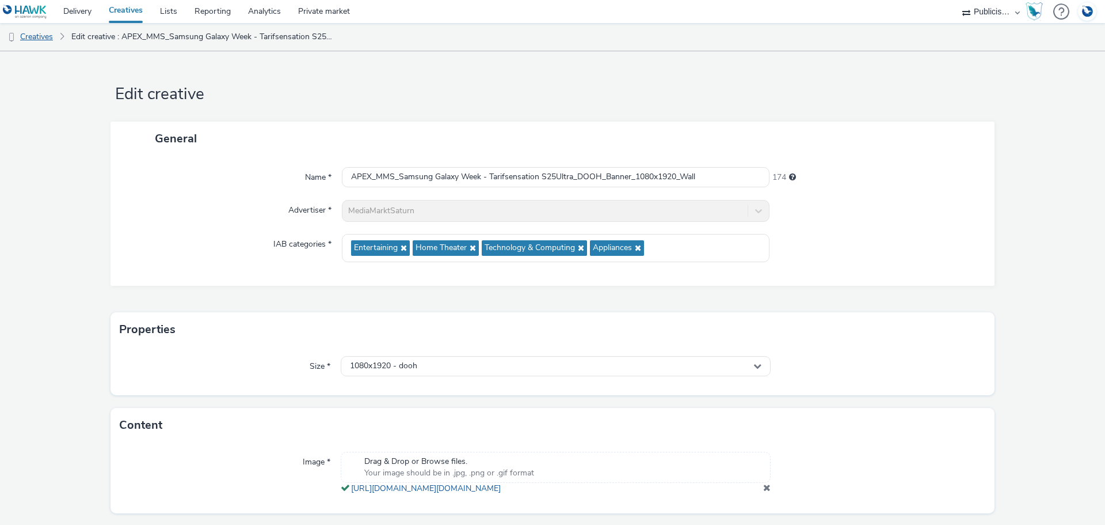
click at [49, 39] on link "Creatives" at bounding box center [29, 37] width 59 height 28
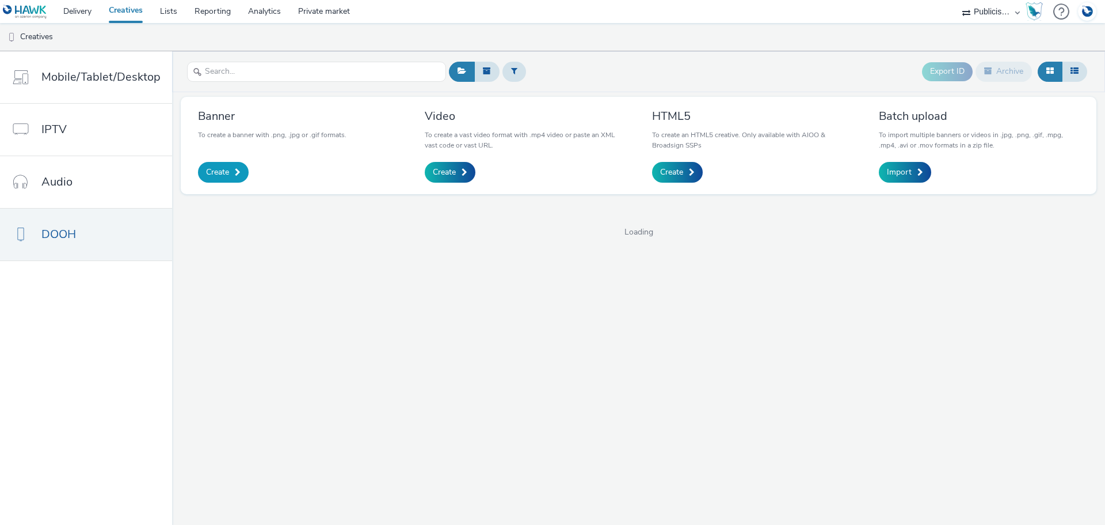
click at [223, 170] on span "Create" at bounding box center [217, 172] width 23 height 12
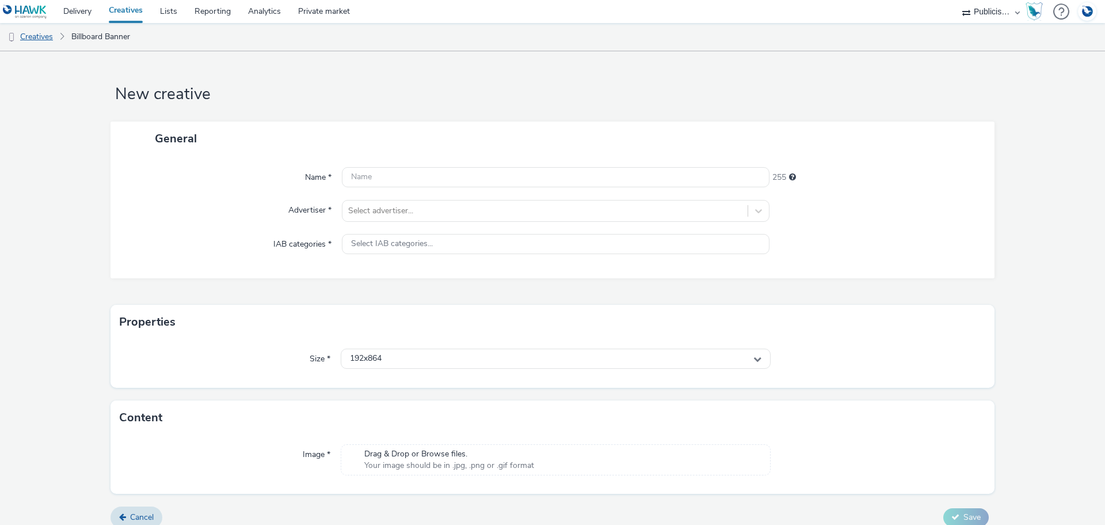
click at [47, 36] on link "Creatives" at bounding box center [29, 37] width 59 height 28
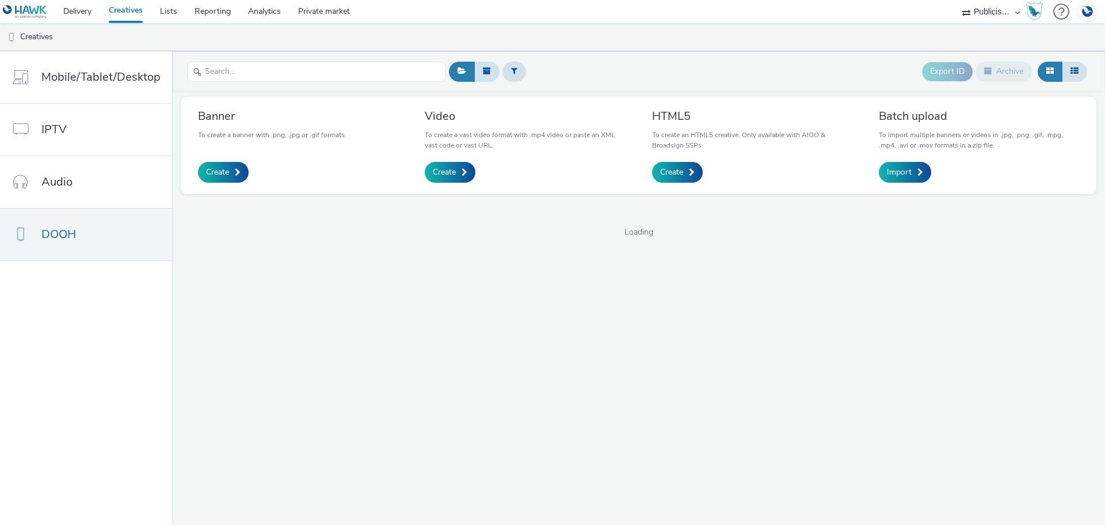
click at [264, 125] on div "Banner To create a banner with .png, .jpg or .gif formats." at bounding box center [272, 124] width 149 height 32
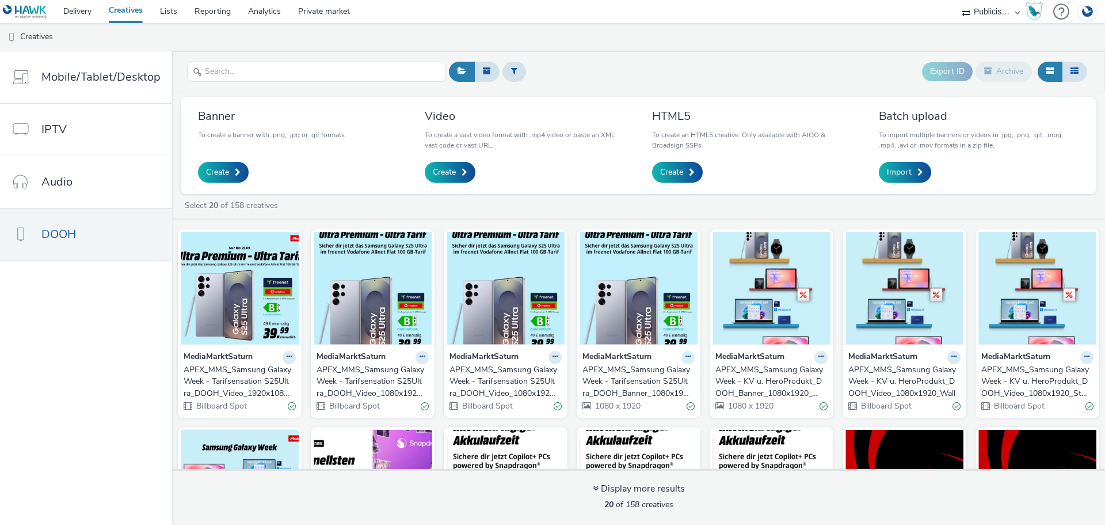
click at [686, 356] on icon at bounding box center [688, 356] width 5 height 7
click at [646, 399] on link "Duplicate" at bounding box center [652, 400] width 86 height 23
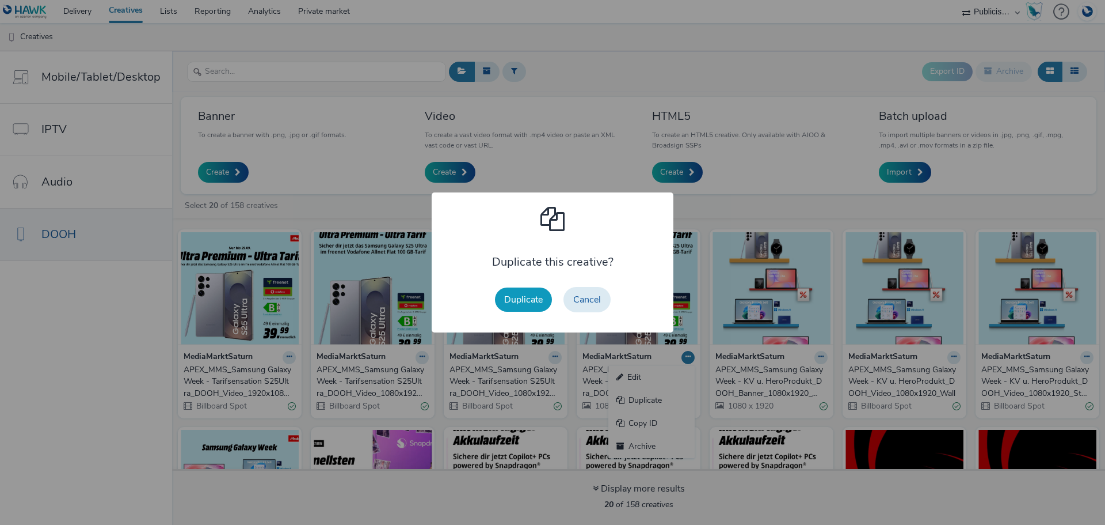
click at [528, 299] on button "Duplicate" at bounding box center [523, 299] width 57 height 24
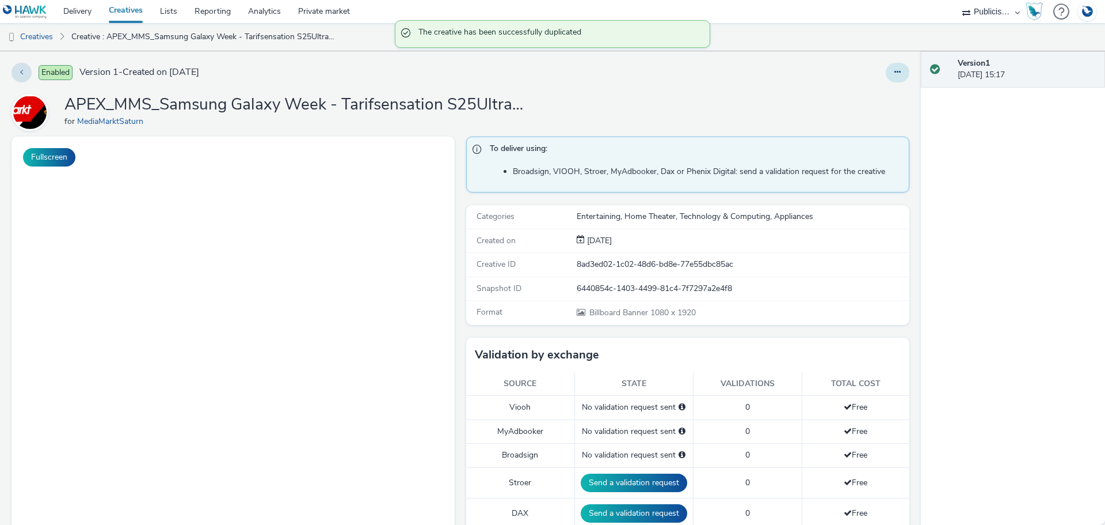
click at [888, 77] on button at bounding box center [898, 73] width 24 height 20
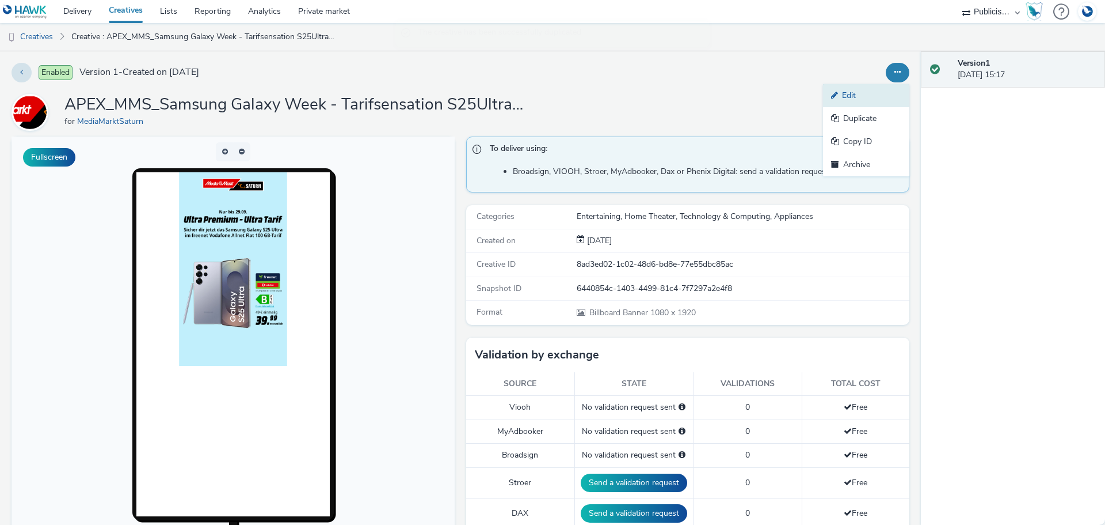
click at [864, 97] on link "Edit" at bounding box center [866, 95] width 86 height 23
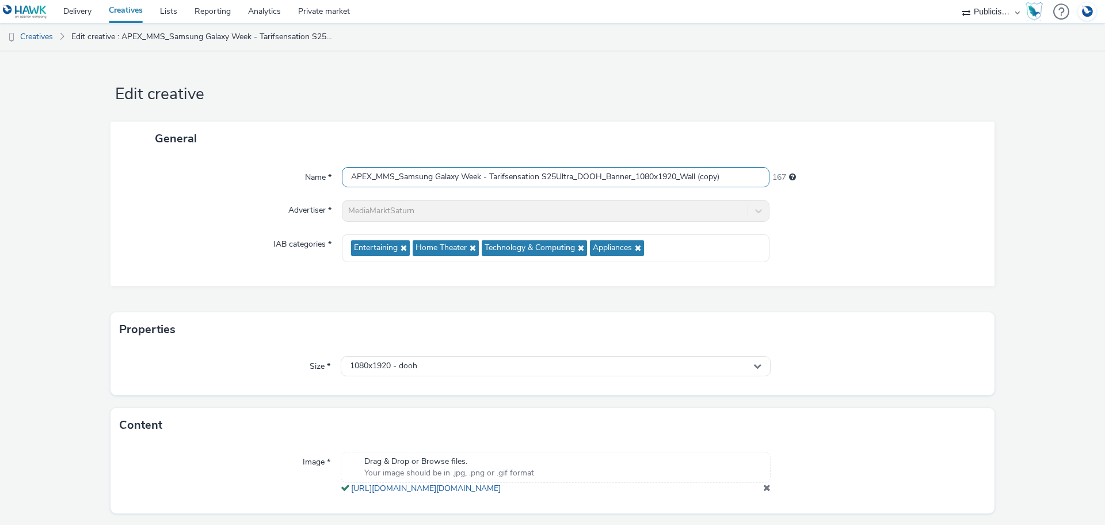
drag, startPoint x: 373, startPoint y: 178, endPoint x: 326, endPoint y: 175, distance: 46.2
click at [326, 175] on div "Name * APEX_MMS_Samsung Galaxy Week - Tarifsensation S25Ultra_DOOH_Banner_1080x…" at bounding box center [552, 177] width 861 height 21
drag, startPoint x: 371, startPoint y: 176, endPoint x: 454, endPoint y: 181, distance: 82.5
click at [454, 181] on input "MMS_Samsung Galaxy Week - Tarifsensation S25Ultra_DOOH_Banner_1080x1920_Wall (c…" at bounding box center [556, 177] width 428 height 20
drag, startPoint x: 550, startPoint y: 175, endPoint x: 611, endPoint y: 177, distance: 61.7
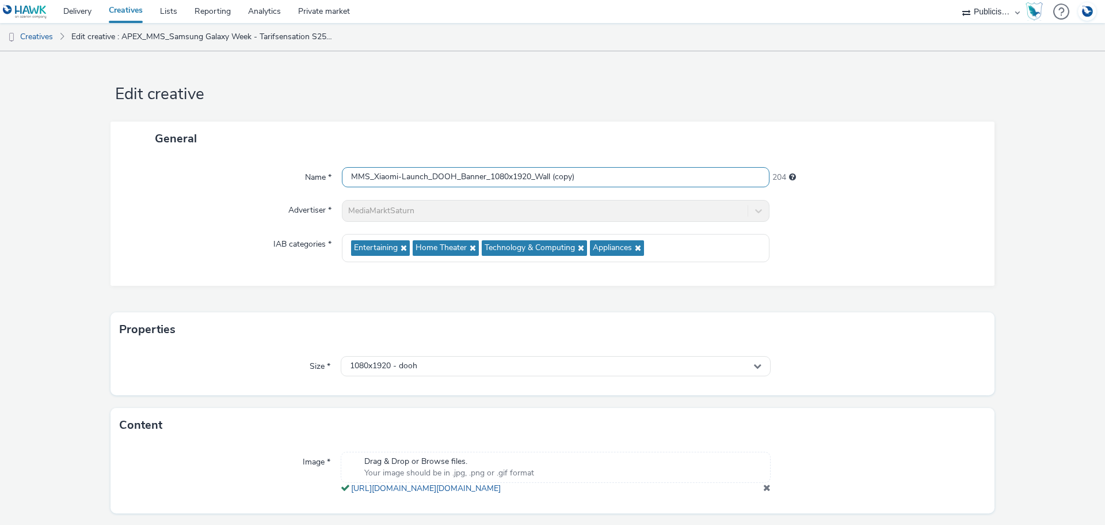
click at [611, 177] on input "MMS_Xiaomi-Launch_DOOH_Banner_1080x1920_Wall (copy)" at bounding box center [556, 177] width 428 height 20
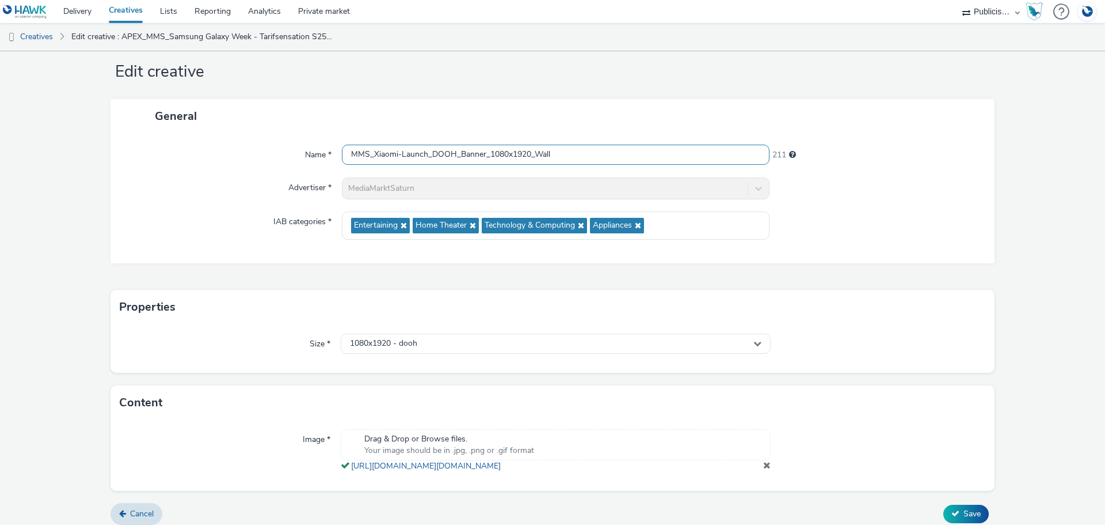
scroll to position [43, 0]
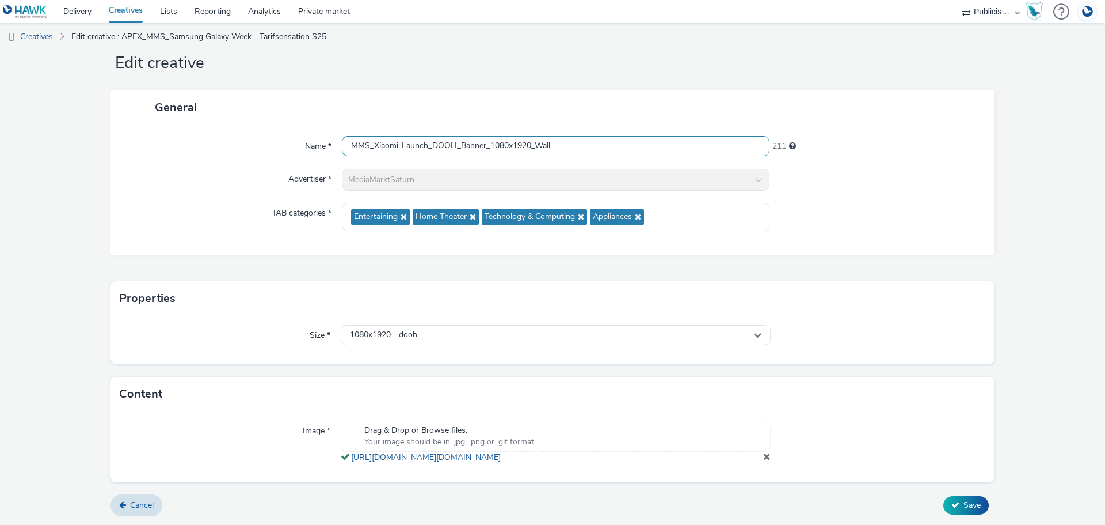
type input "MMS_Xiaomi-Launch_DOOH_Banner_1080x1920_Wall"
click at [763, 457] on span at bounding box center [766, 455] width 7 height 9
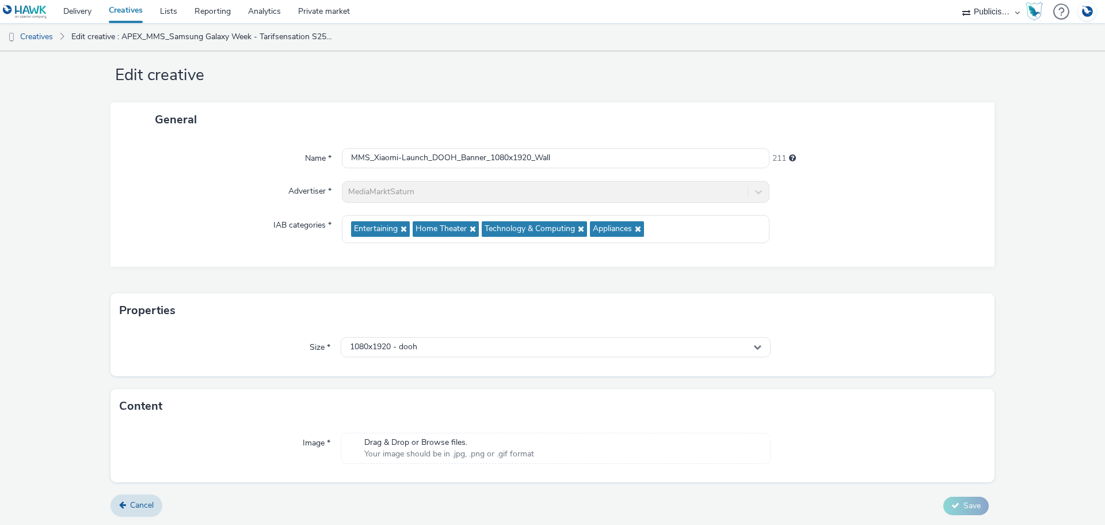
click at [480, 443] on span "Drag & Drop or Browse files." at bounding box center [449, 442] width 170 height 12
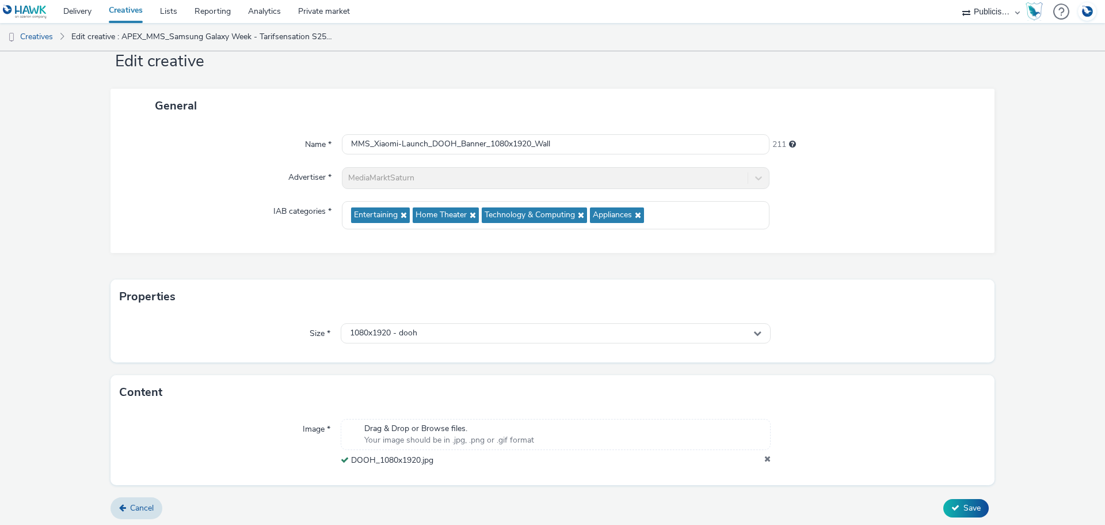
scroll to position [36, 0]
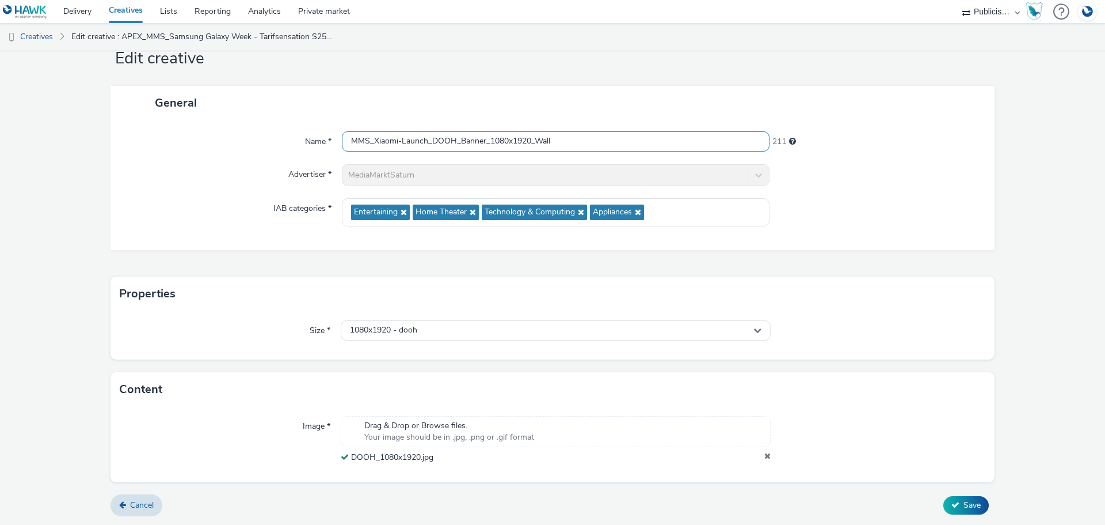
drag, startPoint x: 562, startPoint y: 140, endPoint x: 311, endPoint y: 143, distance: 250.5
click at [322, 139] on div "Name * MMS_Xiaomi-Launch_DOOH_Banner_1080x1920_Wall 211" at bounding box center [552, 141] width 861 height 21
click at [969, 503] on span "Save" at bounding box center [972, 504] width 17 height 11
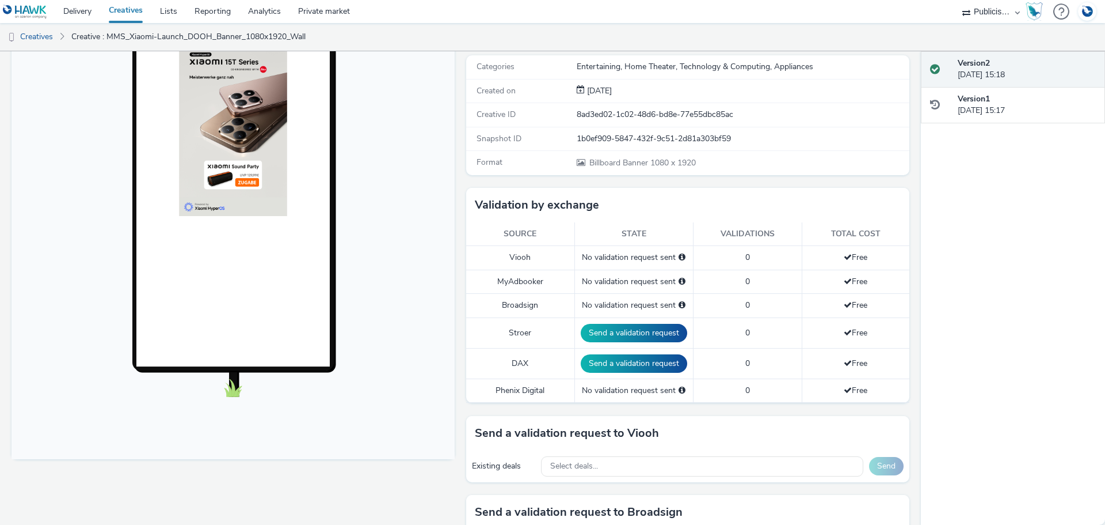
scroll to position [136, 0]
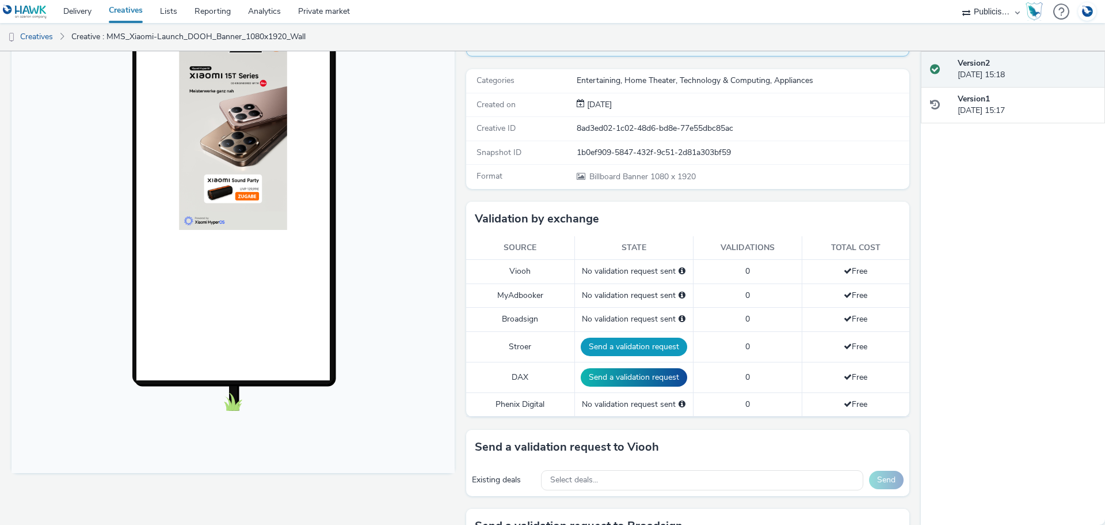
click at [655, 347] on button "Send a validation request" at bounding box center [634, 346] width 107 height 18
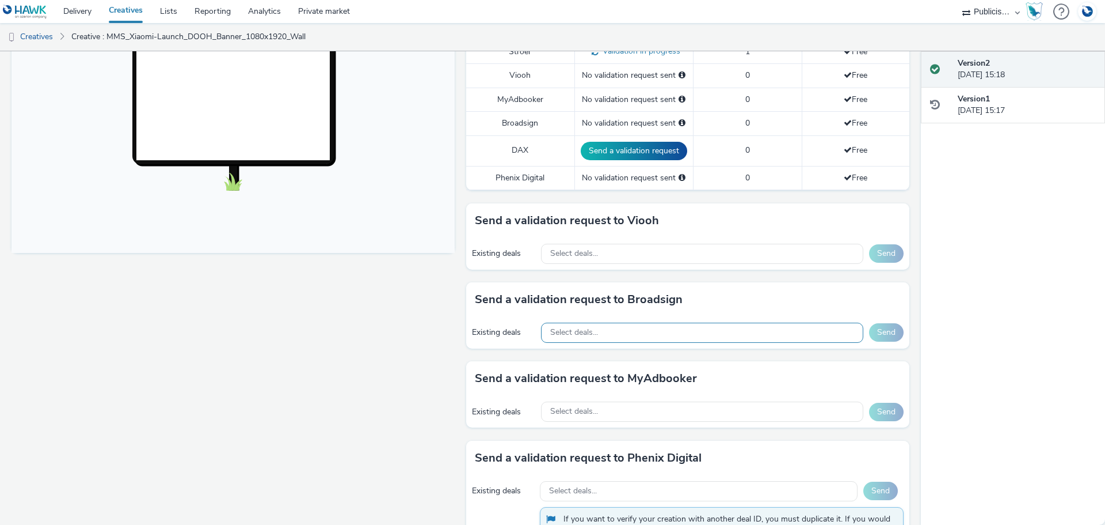
scroll to position [366, 0]
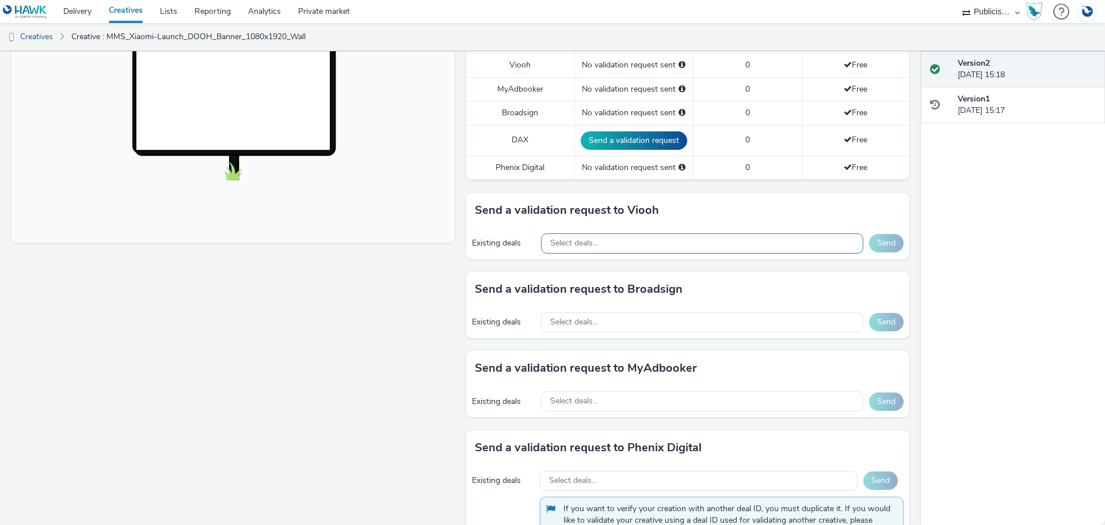
click at [668, 245] on div "Select deals..." at bounding box center [702, 243] width 322 height 20
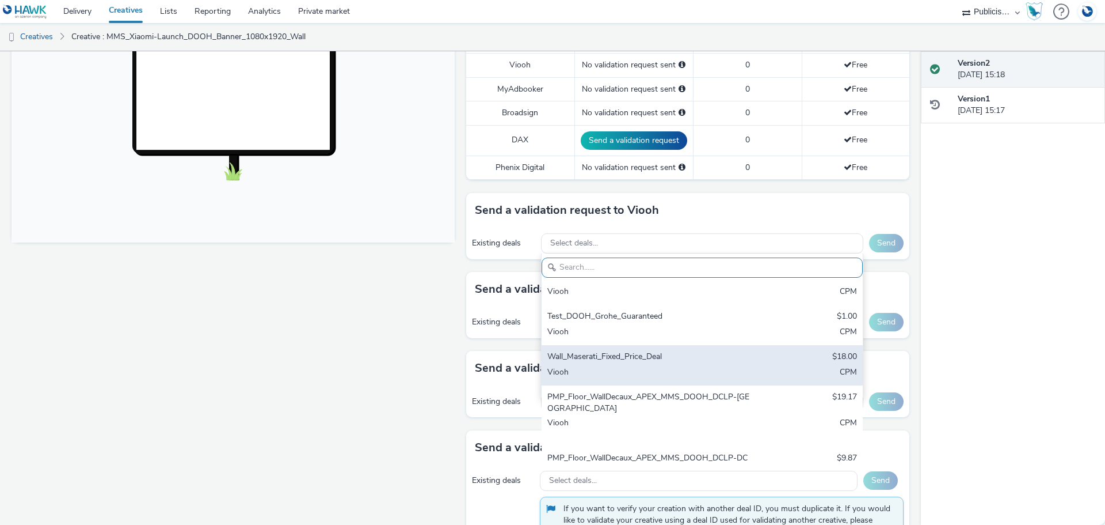
scroll to position [115, 0]
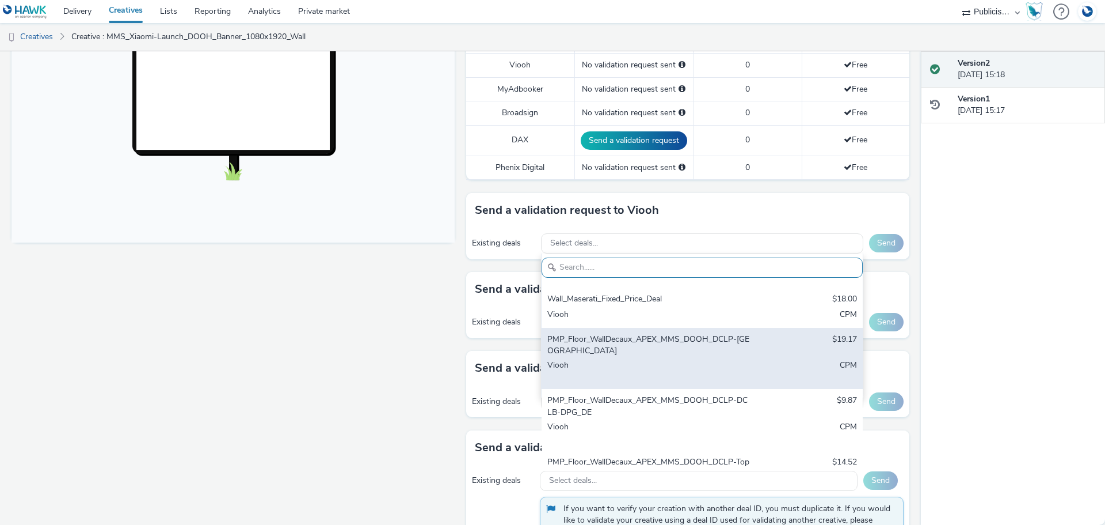
click at [699, 345] on div "PMP_Floor_WallDecaux_APEX_MMS_DOOH_DCLP-[GEOGRAPHIC_DATA]" at bounding box center [650, 345] width 204 height 24
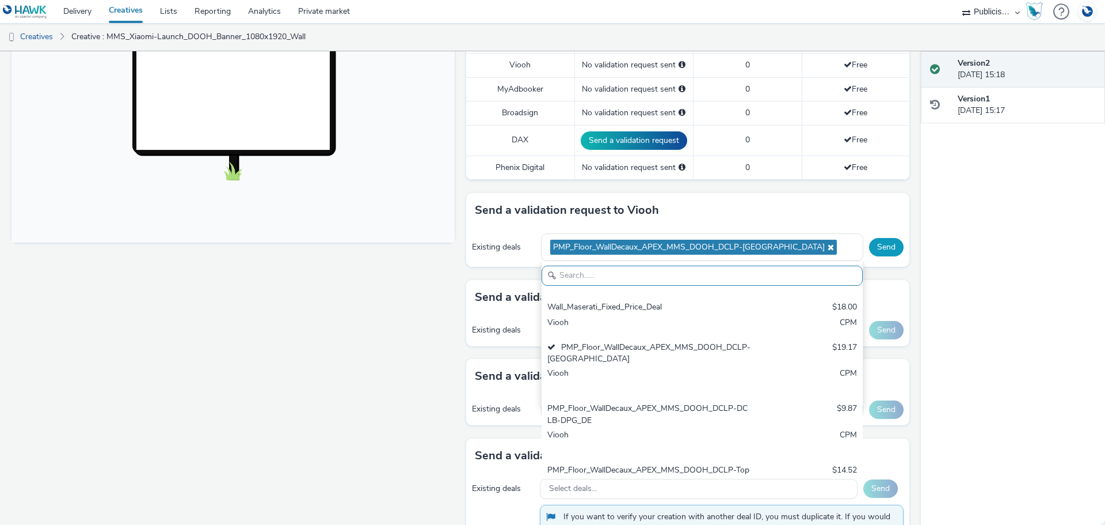
click at [873, 251] on button "Send" at bounding box center [886, 247] width 35 height 18
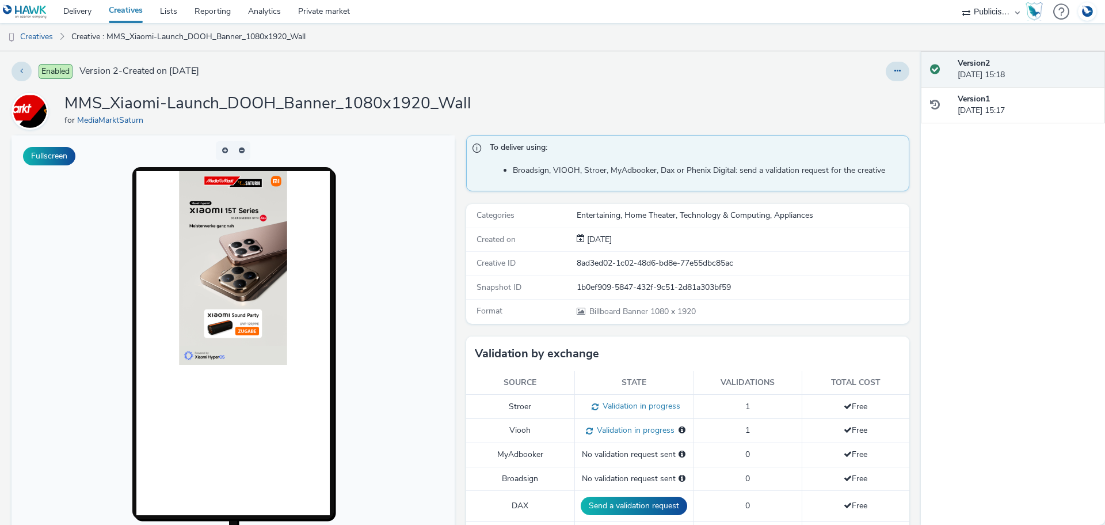
scroll to position [0, 0]
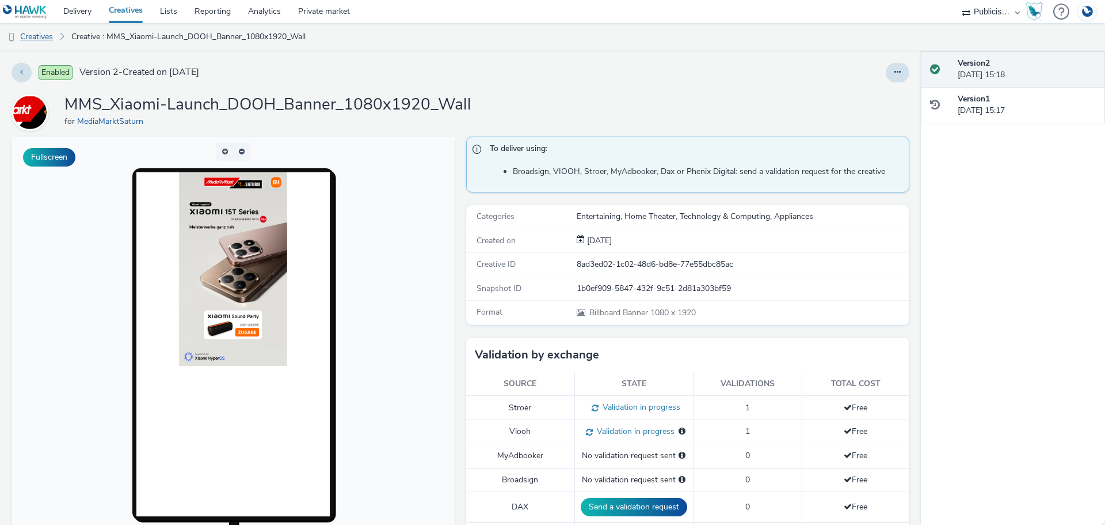
click at [48, 33] on link "Creatives" at bounding box center [29, 37] width 59 height 28
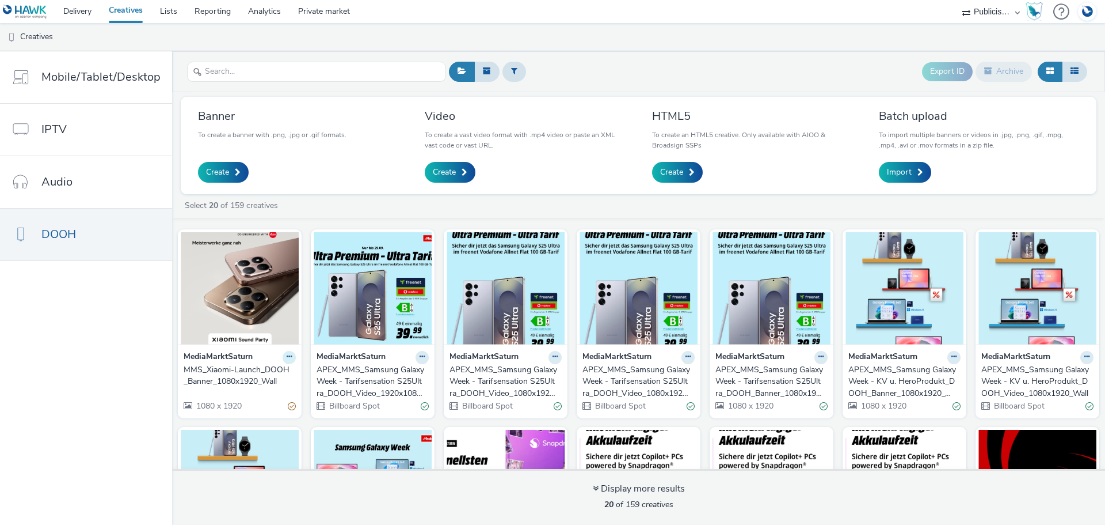
click at [287, 355] on icon at bounding box center [289, 356] width 5 height 7
click at [254, 401] on link "Duplicate" at bounding box center [253, 400] width 86 height 23
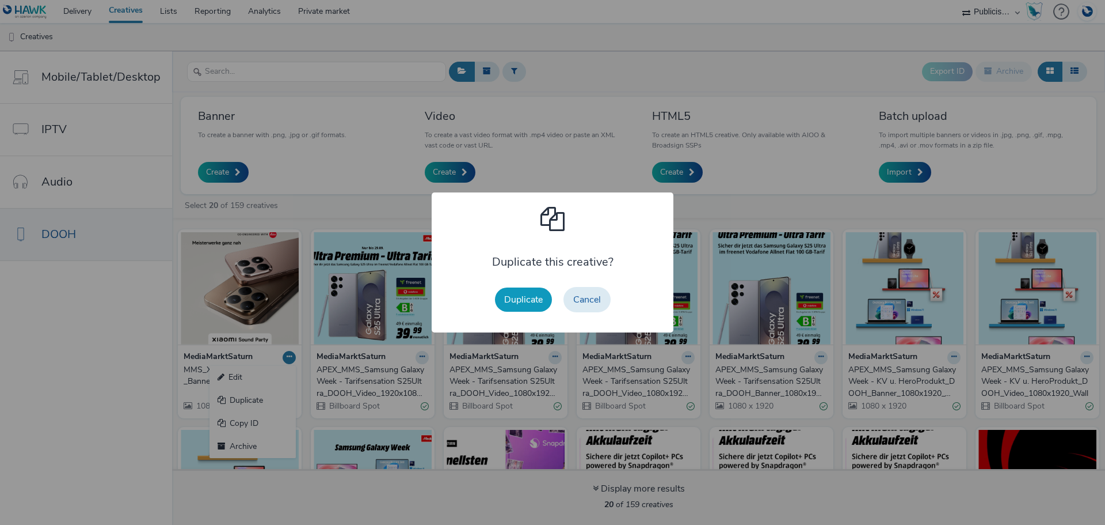
click at [525, 301] on button "Duplicate" at bounding box center [523, 299] width 57 height 24
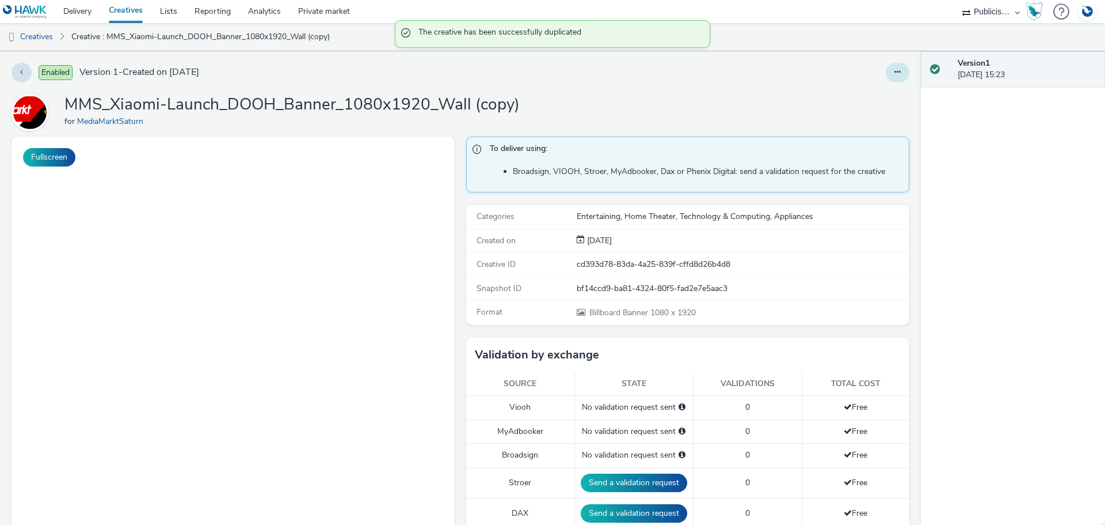
click at [895, 71] on icon at bounding box center [898, 72] width 6 height 8
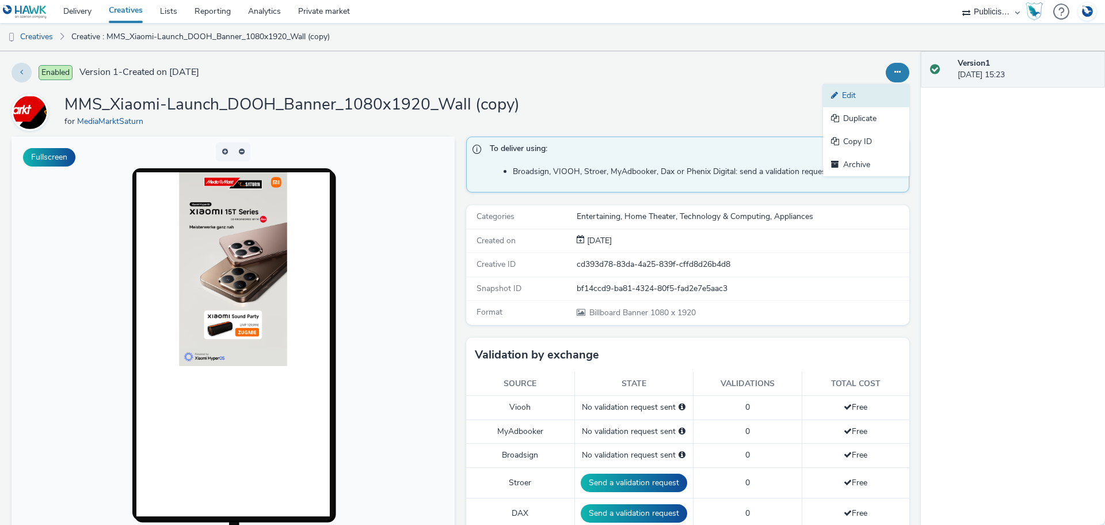
click at [862, 96] on link "Edit" at bounding box center [866, 95] width 86 height 23
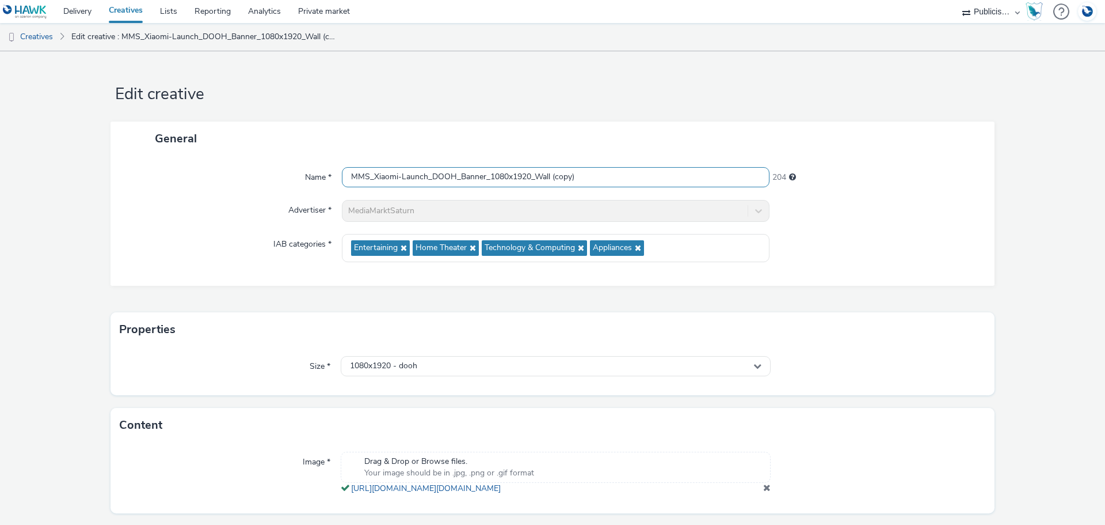
drag, startPoint x: 533, startPoint y: 175, endPoint x: 618, endPoint y: 168, distance: 85.0
click at [618, 168] on input "MMS_Xiaomi-Launch_DOOH_Banner_1080x1920_Wall (copy)" at bounding box center [556, 177] width 428 height 20
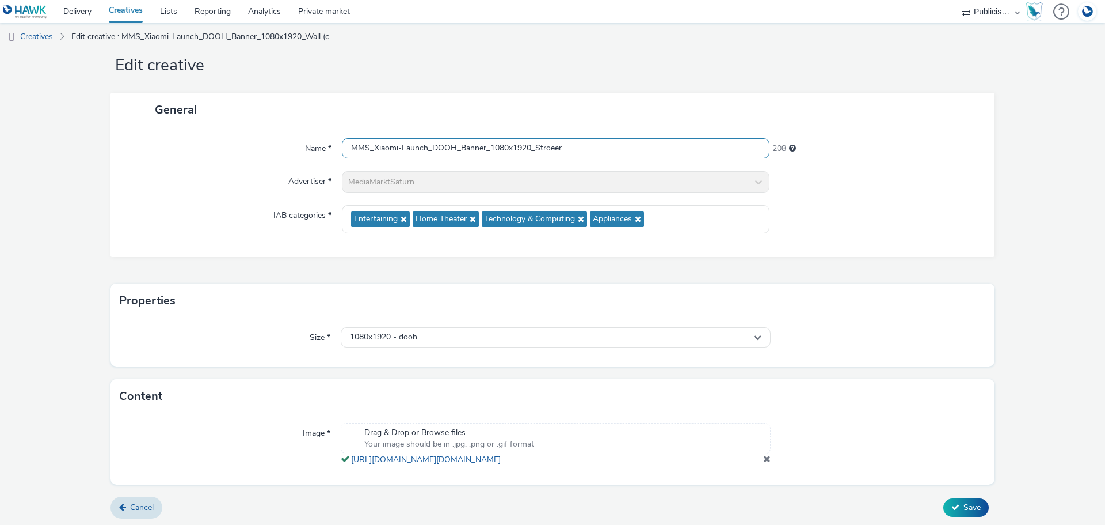
scroll to position [43, 0]
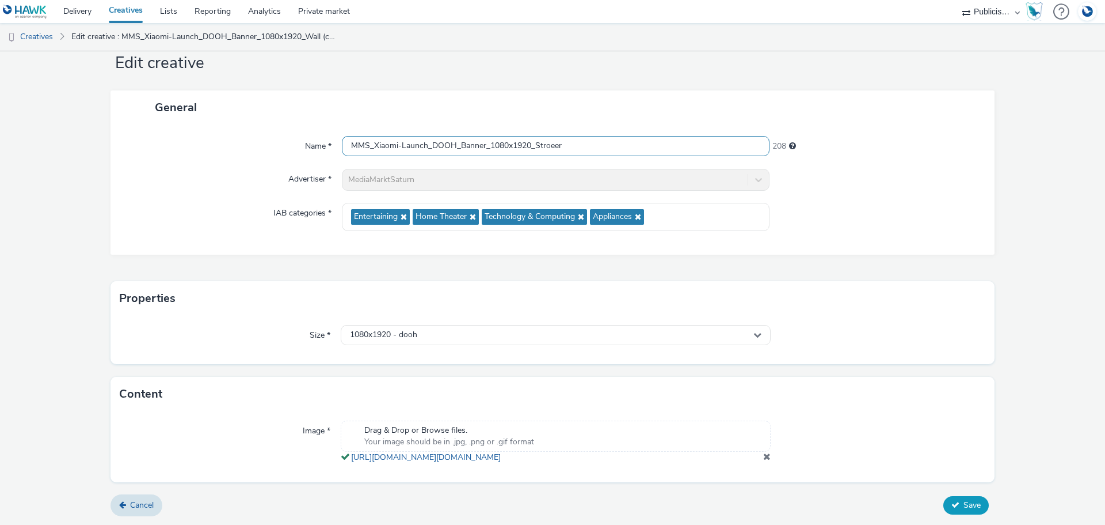
type input "MMS_Xiaomi-Launch_DOOH_Banner_1080x1920_Stroeer"
click at [952, 503] on icon at bounding box center [956, 504] width 8 height 8
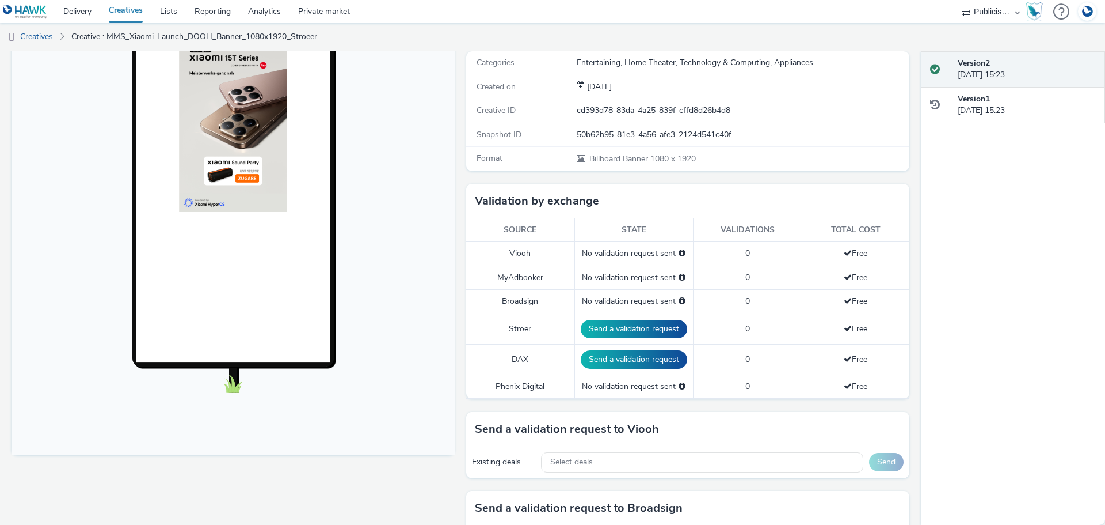
scroll to position [136, 0]
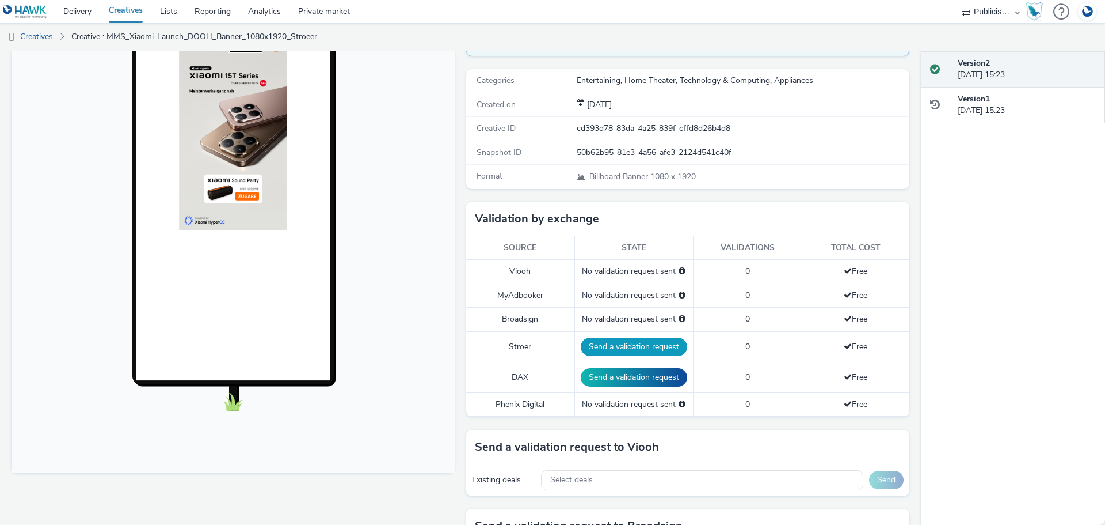
click at [656, 345] on button "Send a validation request" at bounding box center [634, 346] width 107 height 18
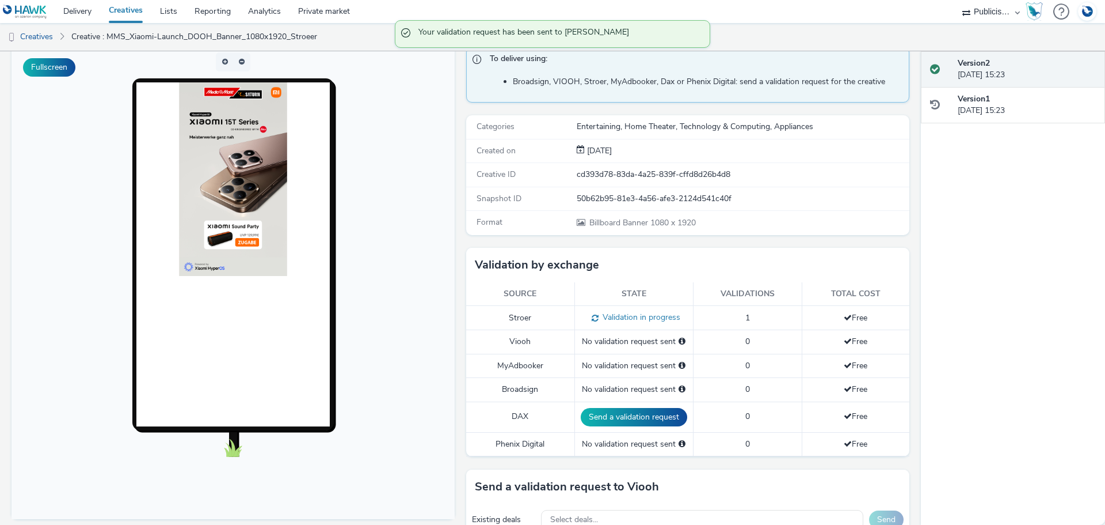
scroll to position [0, 0]
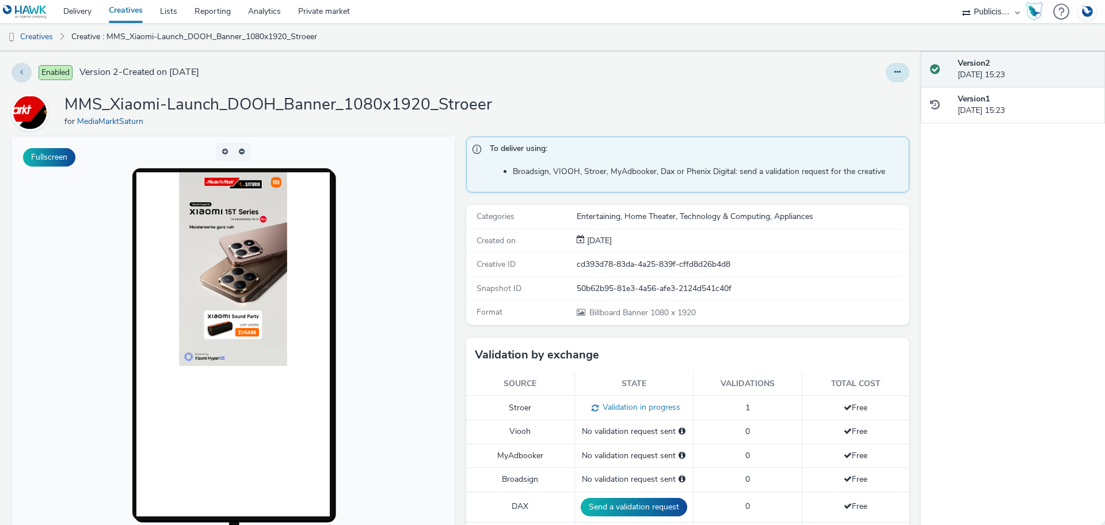
click at [892, 73] on button at bounding box center [898, 73] width 24 height 20
click at [852, 119] on link "Duplicate" at bounding box center [866, 118] width 86 height 23
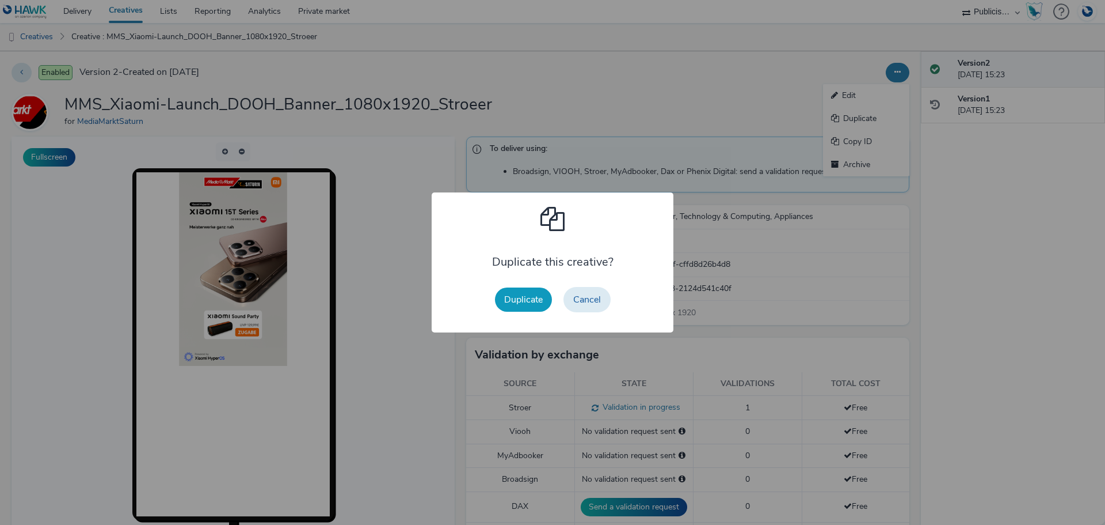
click at [519, 301] on button "Duplicate" at bounding box center [523, 299] width 57 height 24
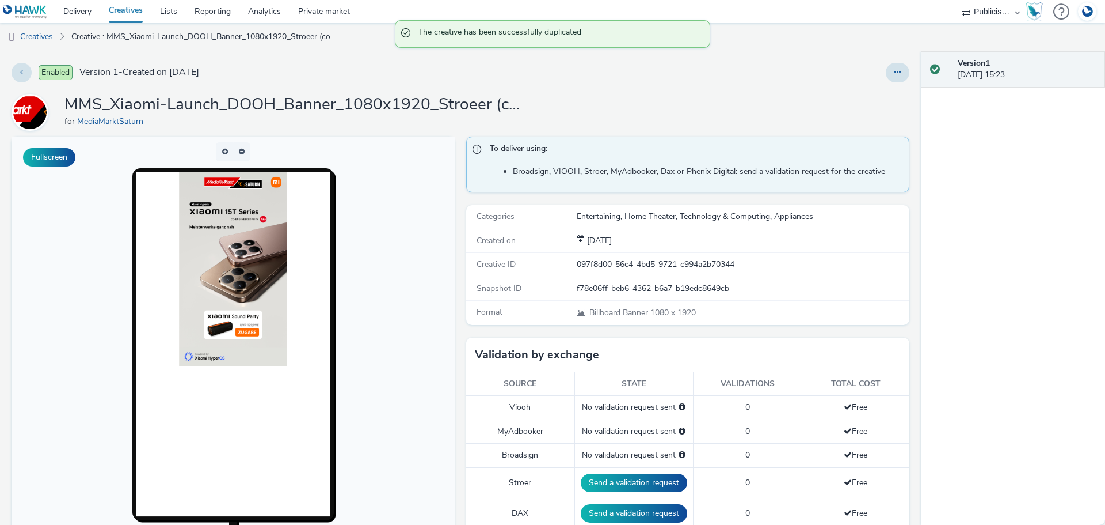
click at [904, 67] on div "Enabled Version 1 - Created on [DATE] MMS_Xiaomi-Launch_DOOH_Banner_1080x1920_S…" at bounding box center [460, 287] width 921 height 473
click at [886, 77] on button at bounding box center [898, 73] width 24 height 20
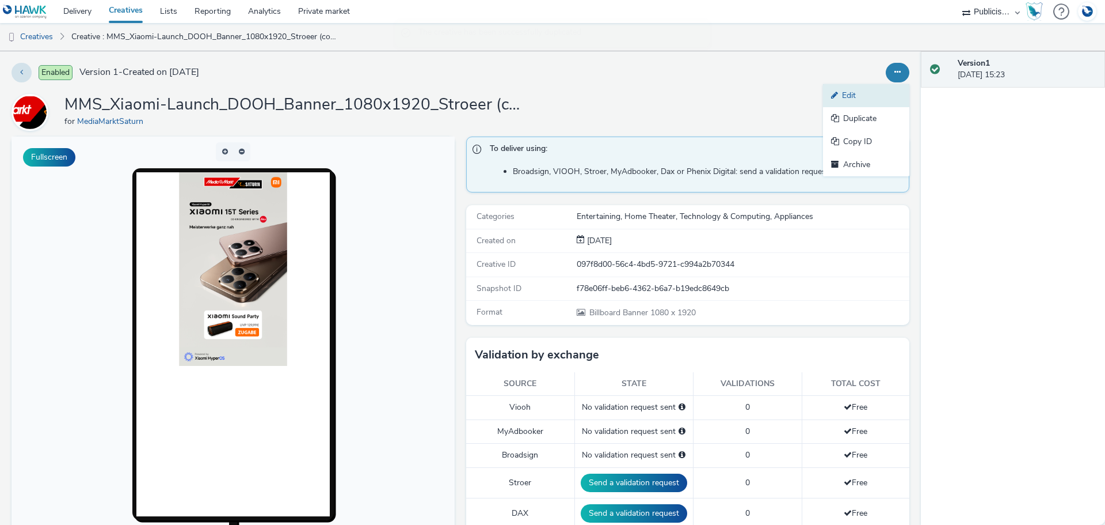
click at [855, 94] on link "Edit" at bounding box center [866, 95] width 86 height 23
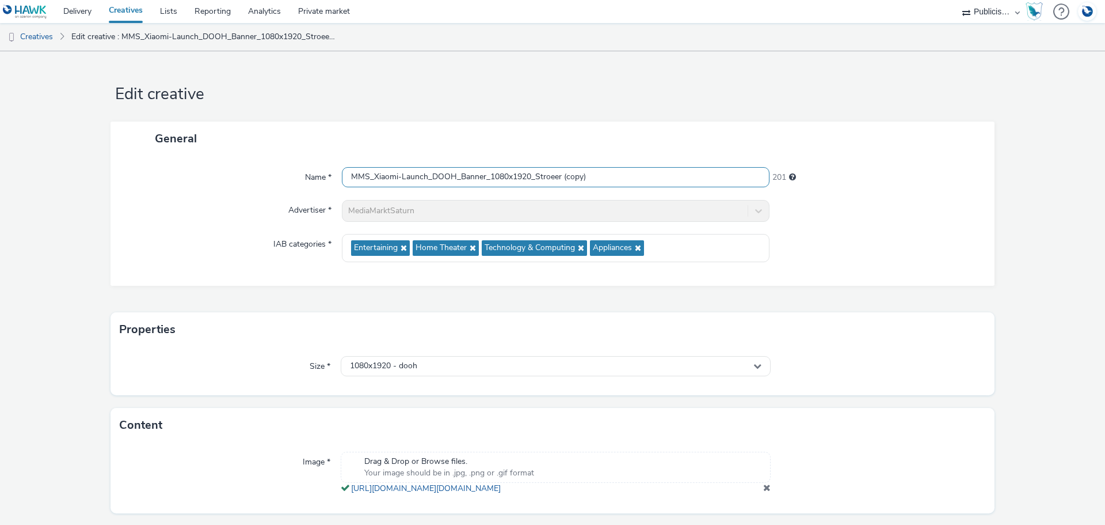
drag, startPoint x: 548, startPoint y: 177, endPoint x: 508, endPoint y: 183, distance: 40.1
click at [548, 177] on input "MMS_Xiaomi-Launch_DOOH_Banner_1080x1920_Stroeer (copy)" at bounding box center [556, 177] width 428 height 20
drag, startPoint x: 491, startPoint y: 174, endPoint x: 506, endPoint y: 174, distance: 15.0
click at [506, 174] on input "MMS_Xiaomi-Launch_DOOH_Banner_1080x1920_Stroeer (copy)" at bounding box center [556, 177] width 428 height 20
type input "MMS_Xiaomi-Launch_DOOH_Banner_1920x1080_Stroeer"
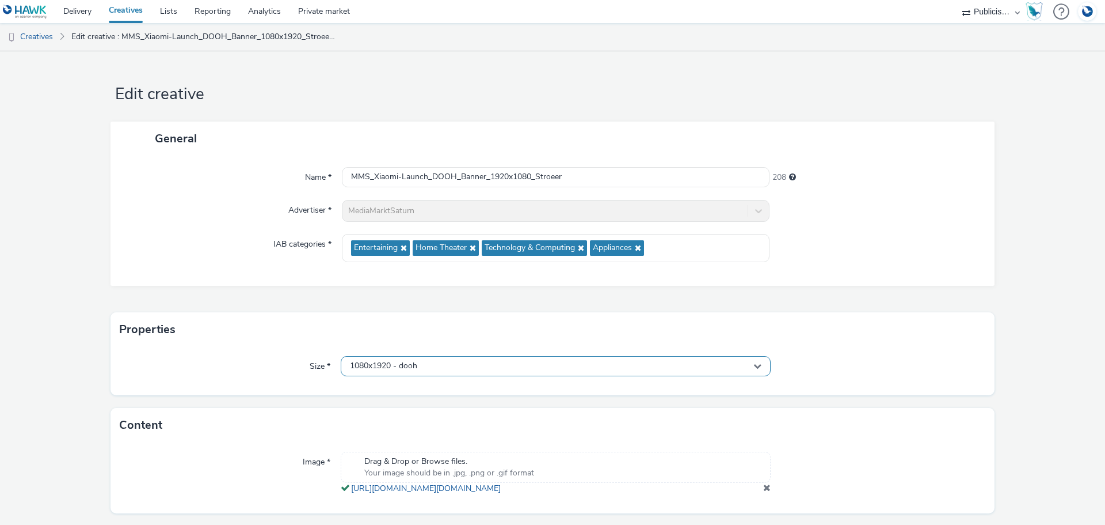
click at [491, 364] on div "1080x1920 - dooh" at bounding box center [556, 366] width 430 height 20
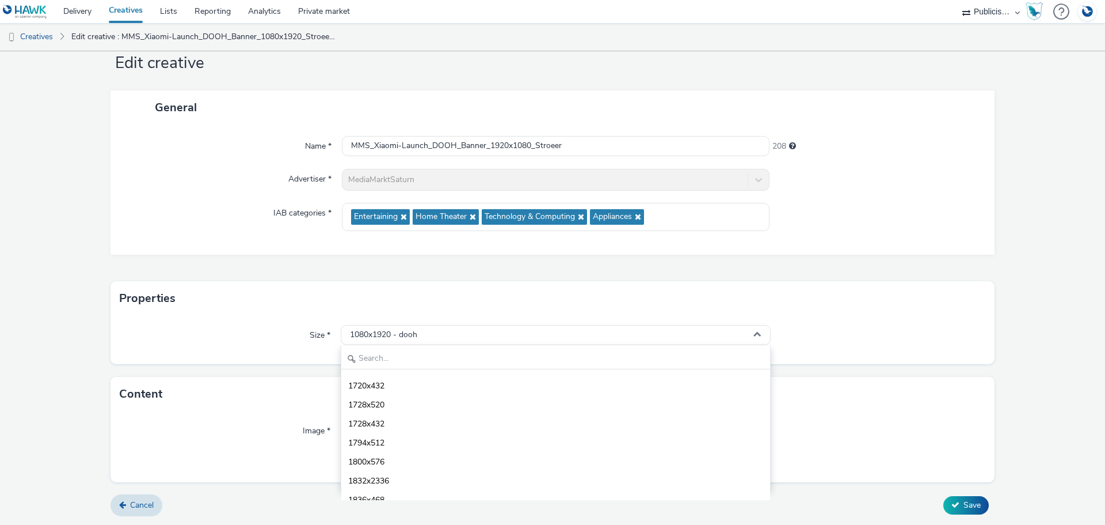
scroll to position [3935, 0]
click at [412, 471] on span "1920x1080 - dooh" at bounding box center [381, 477] width 67 height 12
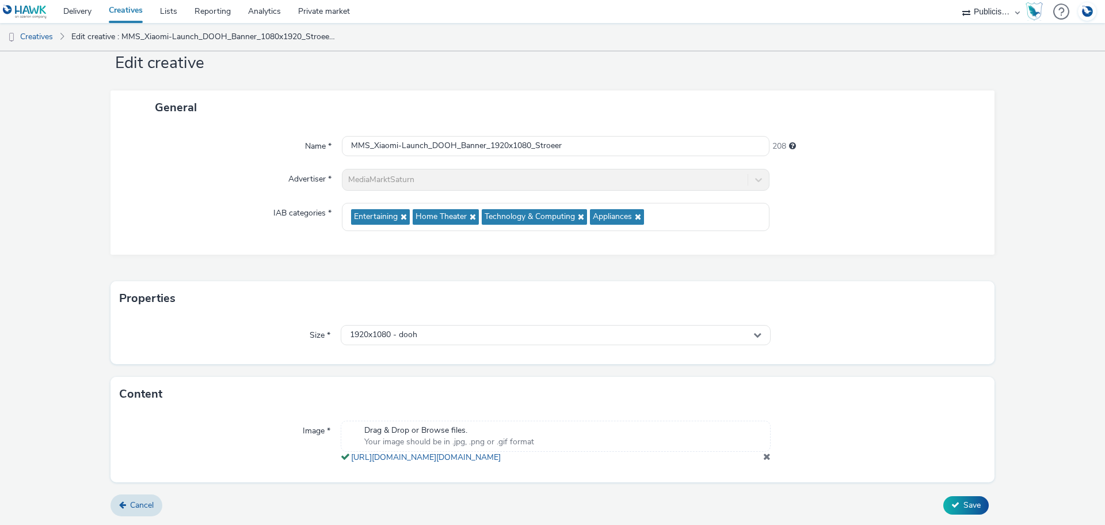
click at [763, 457] on span at bounding box center [766, 455] width 7 height 9
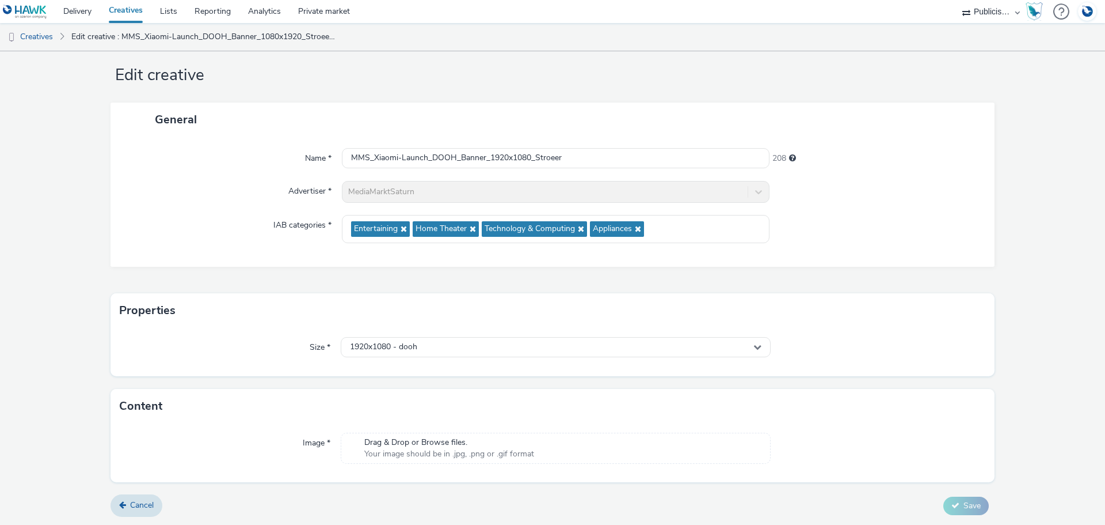
click at [460, 447] on span "Drag & Drop or Browse files." at bounding box center [449, 442] width 170 height 12
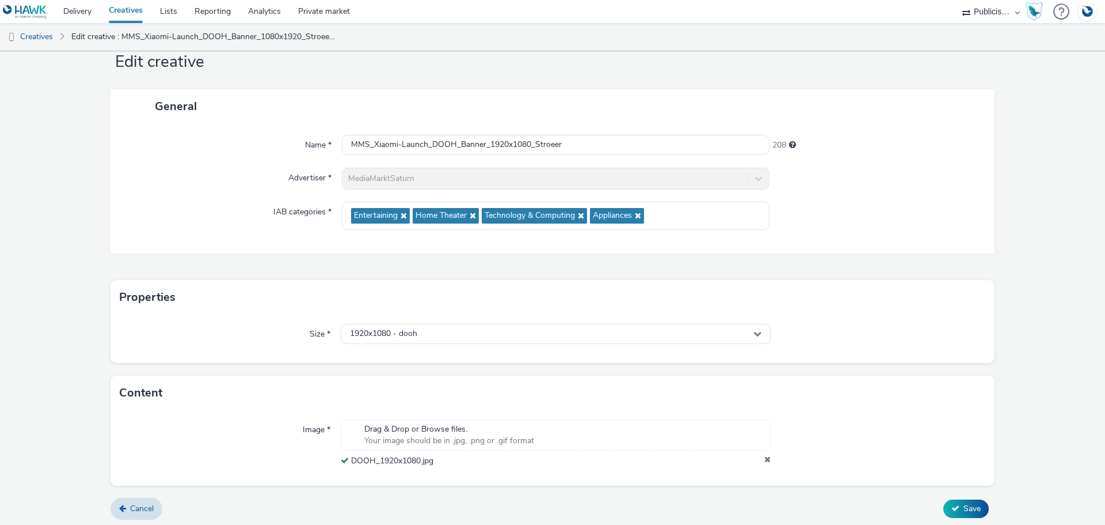
scroll to position [36, 0]
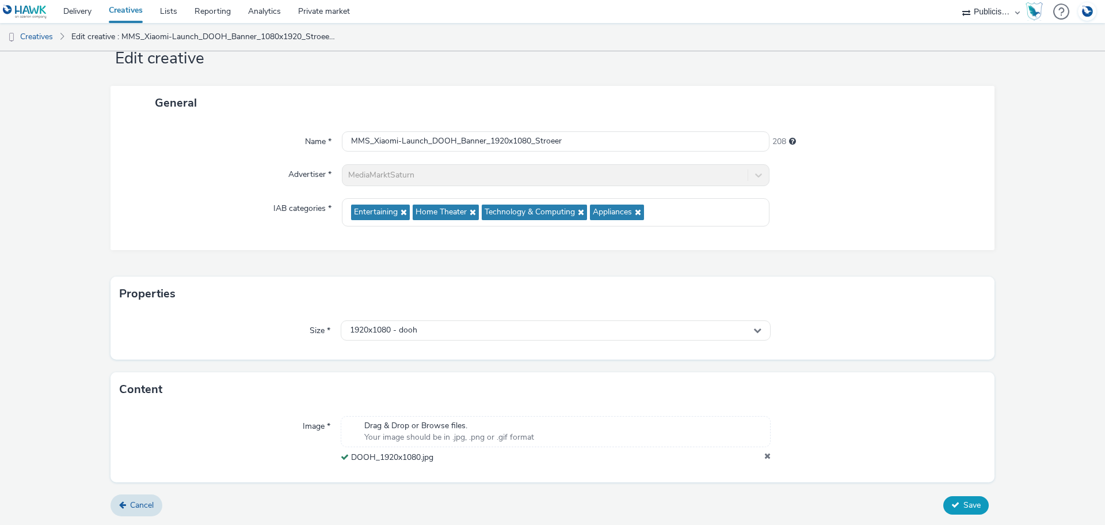
click at [952, 505] on icon at bounding box center [956, 504] width 8 height 8
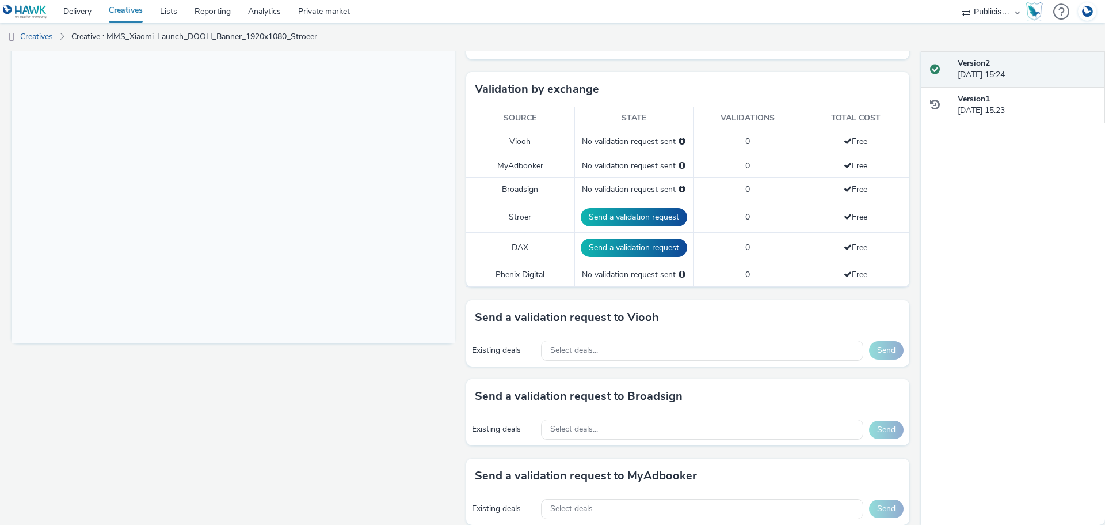
scroll to position [288, 0]
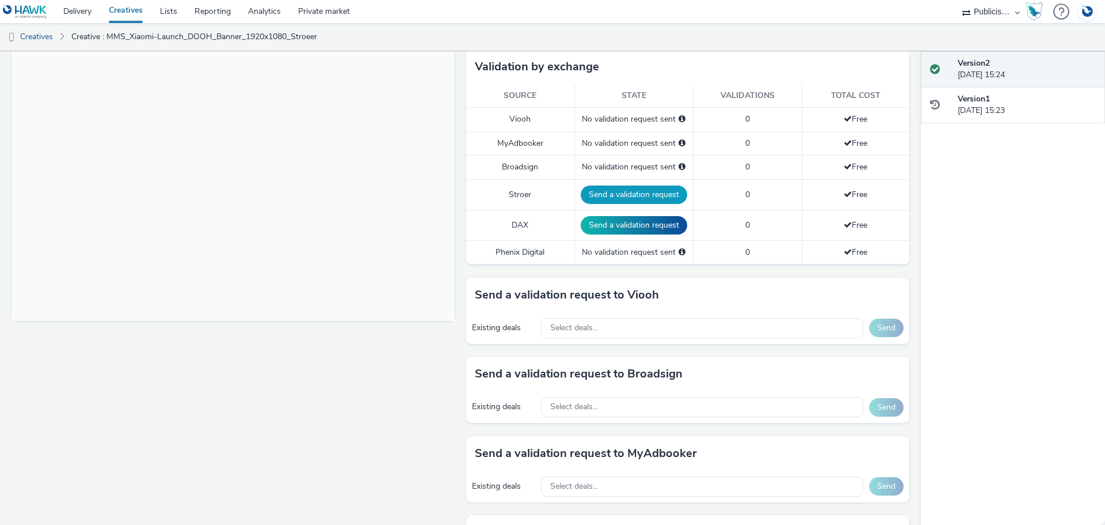
click at [649, 192] on button "Send a validation request" at bounding box center [634, 194] width 107 height 18
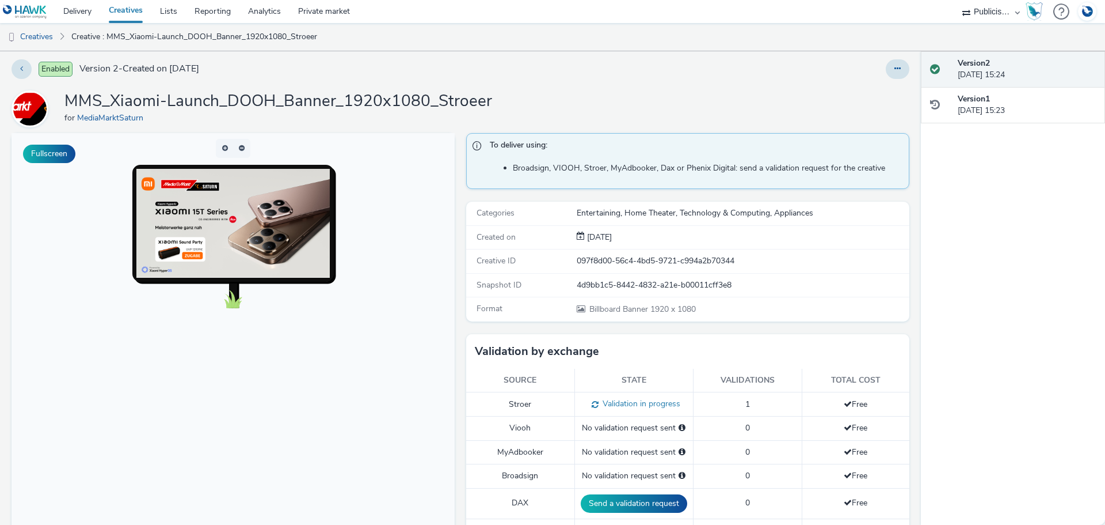
scroll to position [0, 0]
